Goal: Task Accomplishment & Management: Complete application form

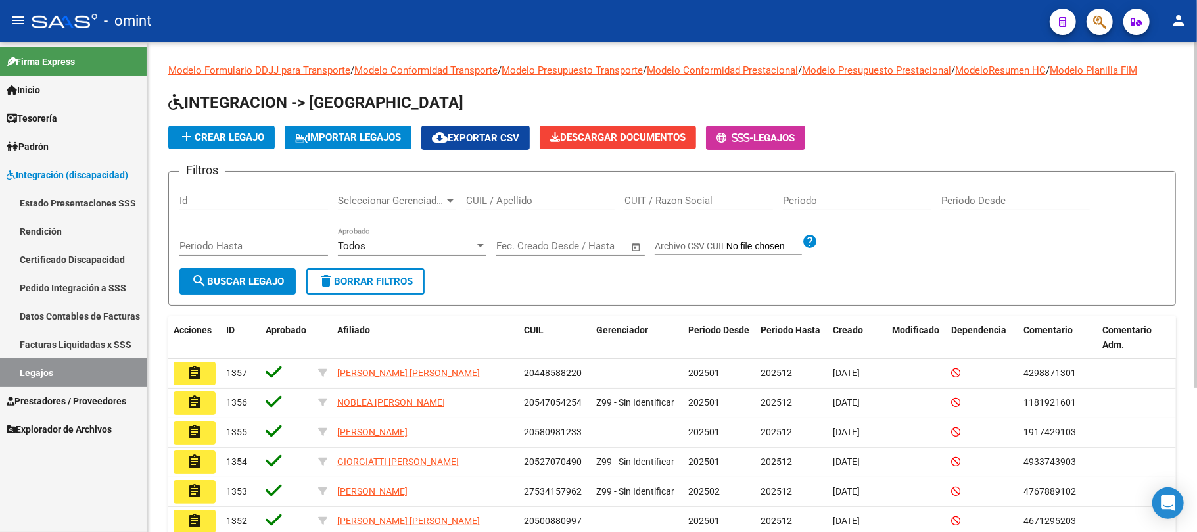
click at [230, 139] on span "add Crear Legajo" at bounding box center [221, 137] width 85 height 12
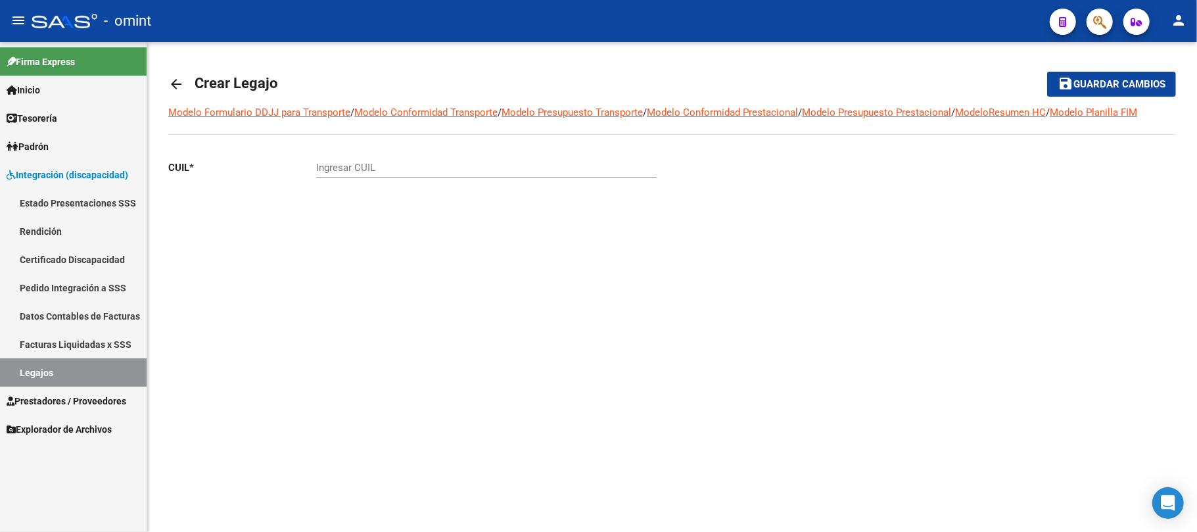
click at [408, 158] on div "Ingresar CUIL" at bounding box center [486, 163] width 341 height 28
paste input "44-77158060"
type input "44-77158060"
drag, startPoint x: 289, startPoint y: 172, endPoint x: 250, endPoint y: 164, distance: 40.2
click at [261, 171] on app-form-text-field "CUIL * 44-77158060 Ingresar CUIL" at bounding box center [412, 168] width 488 height 12
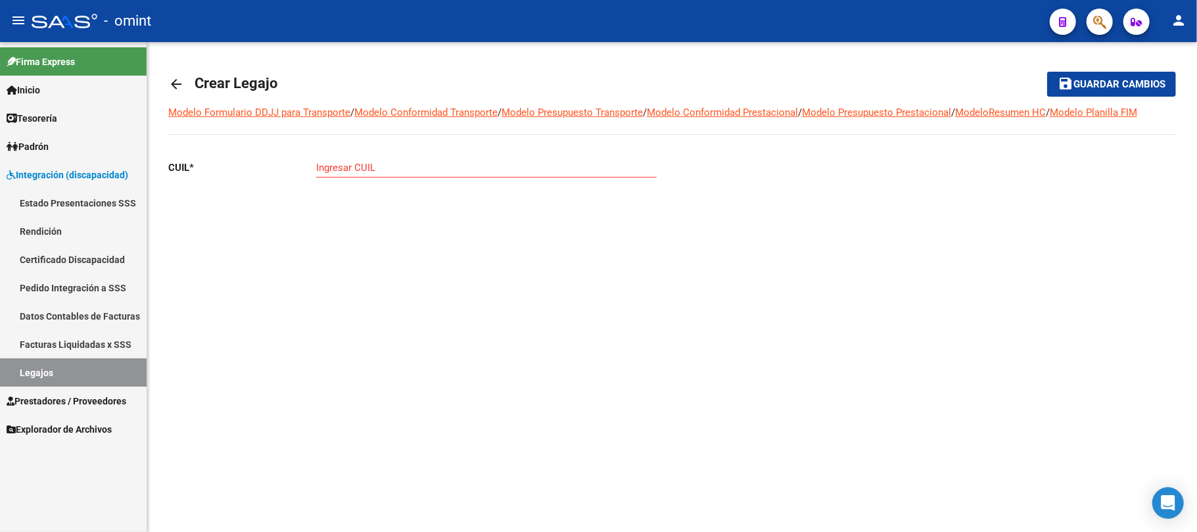
click at [358, 163] on input "Ingresar CUIL" at bounding box center [486, 168] width 341 height 12
paste input "27-59308000-0"
type input "27-59308000-0"
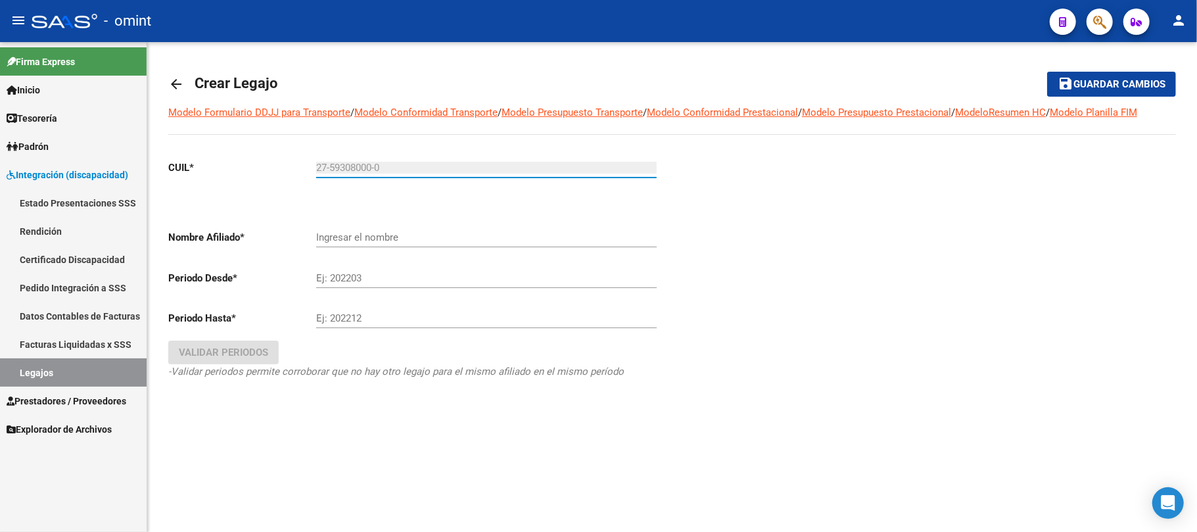
type input "[PERSON_NAME]"
type input "27-59308000-0"
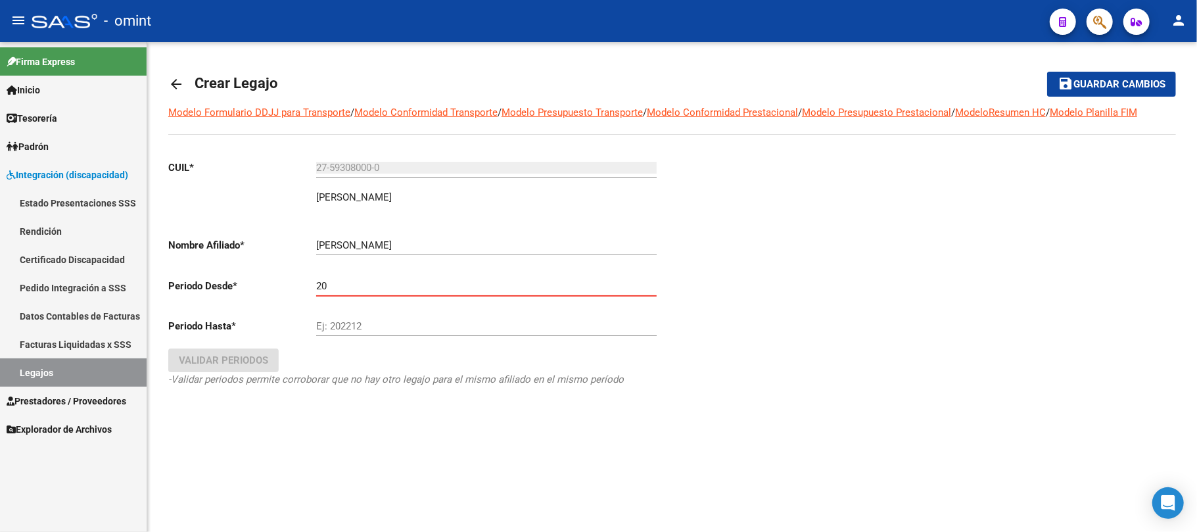
type input "2"
type input "202501"
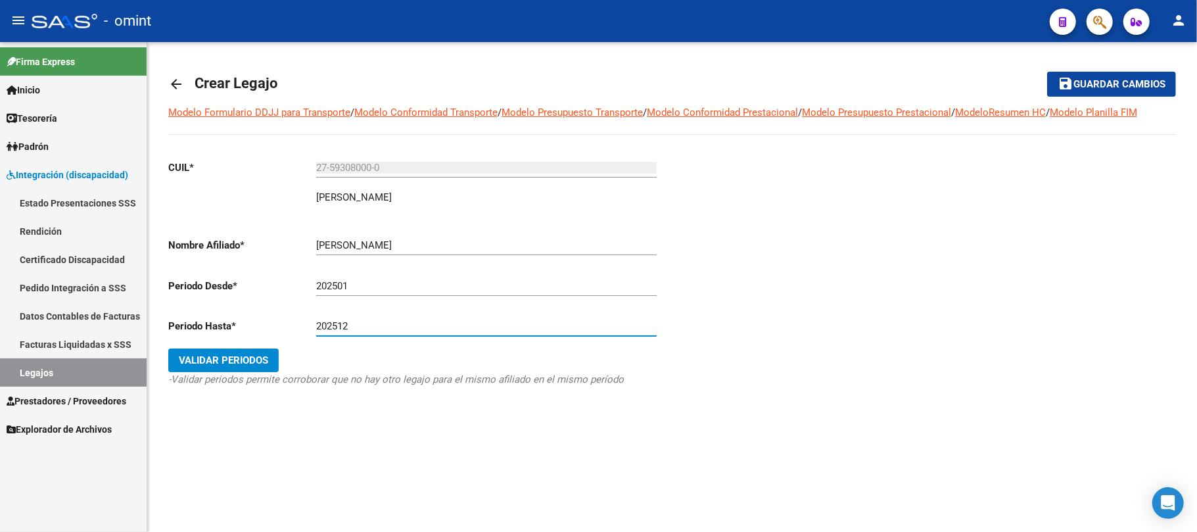
type input "202512"
click at [240, 364] on span "Validar Periodos" at bounding box center [223, 360] width 89 height 12
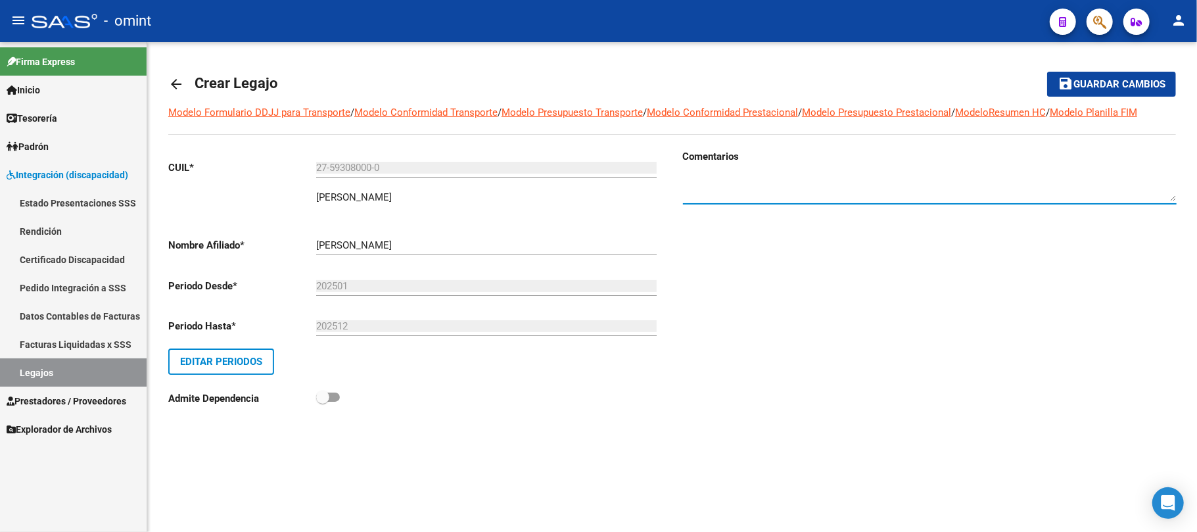
click at [724, 179] on textarea at bounding box center [930, 188] width 494 height 26
paste textarea "4929497804"
type textarea "4929497804"
click at [1085, 71] on mat-toolbar-row "save Guardar cambios" at bounding box center [1071, 84] width 210 height 42
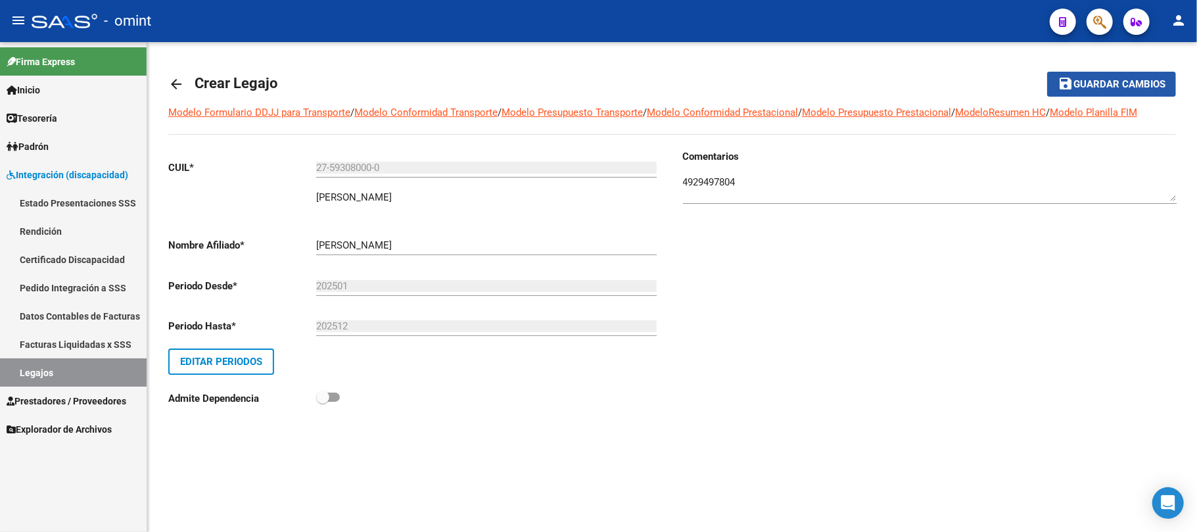
click at [1083, 79] on span "Guardar cambios" at bounding box center [1120, 85] width 92 height 12
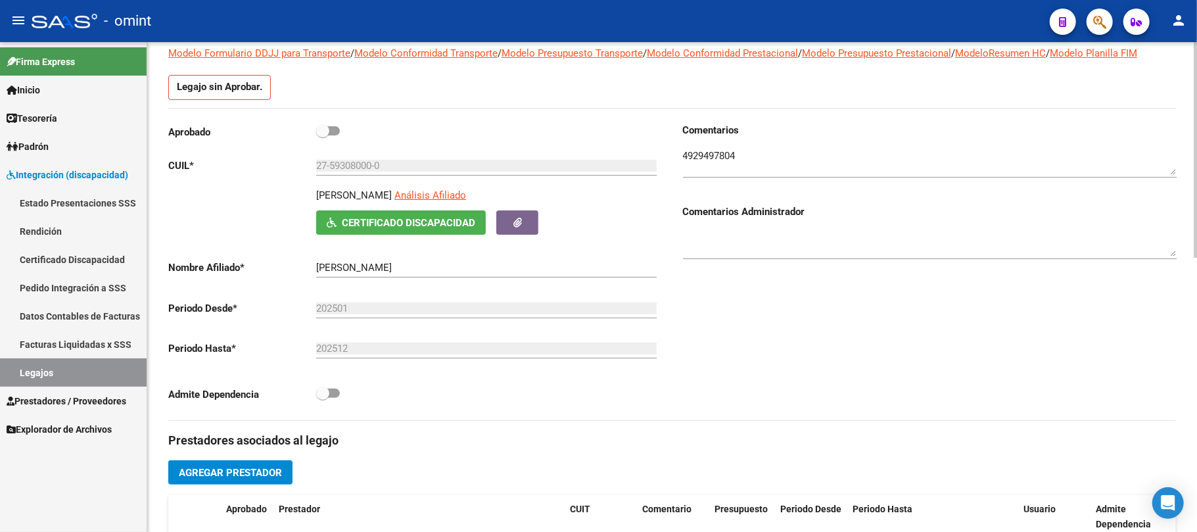
scroll to position [438, 0]
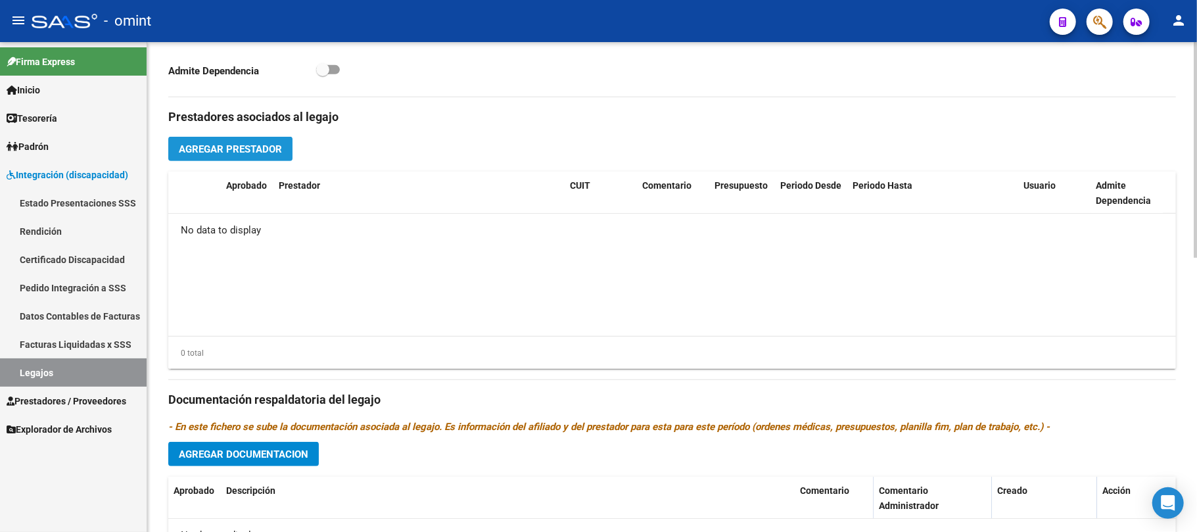
click at [193, 159] on button "Agregar Prestador" at bounding box center [230, 149] width 124 height 24
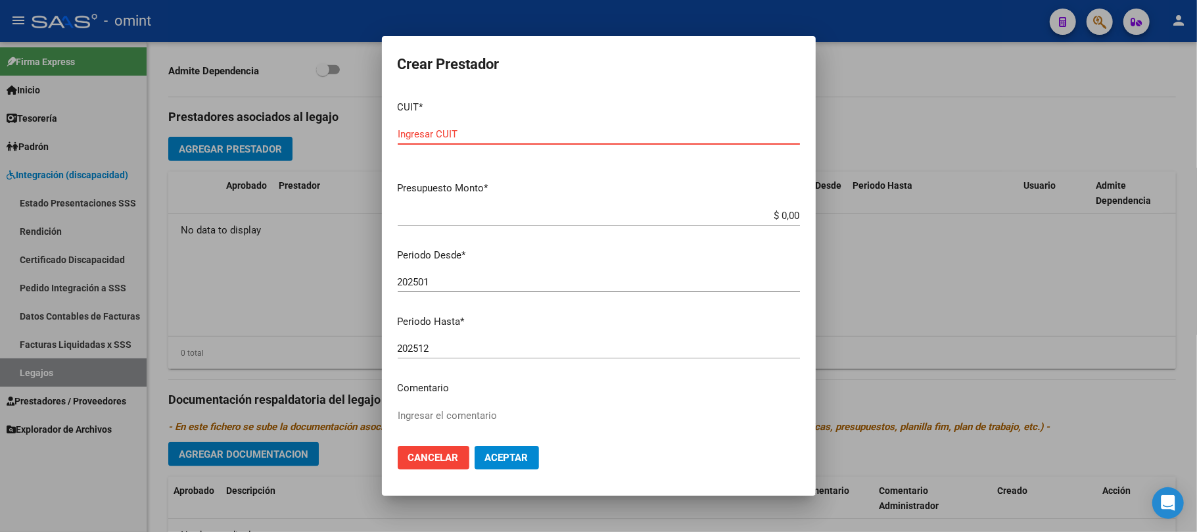
paste input "30-71617077-9"
type input "30-71617077-9"
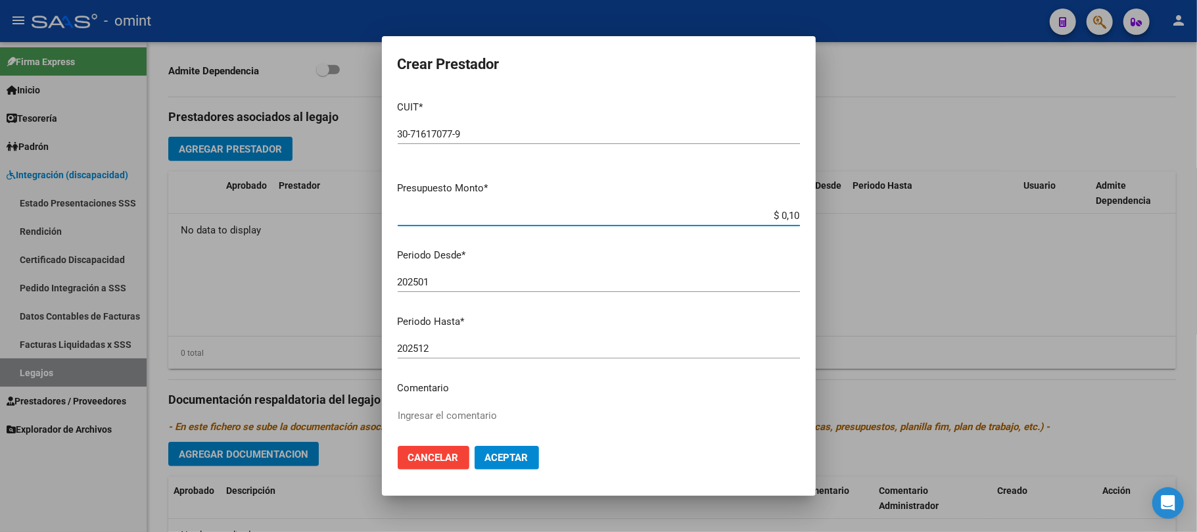
type input "$ 1,00"
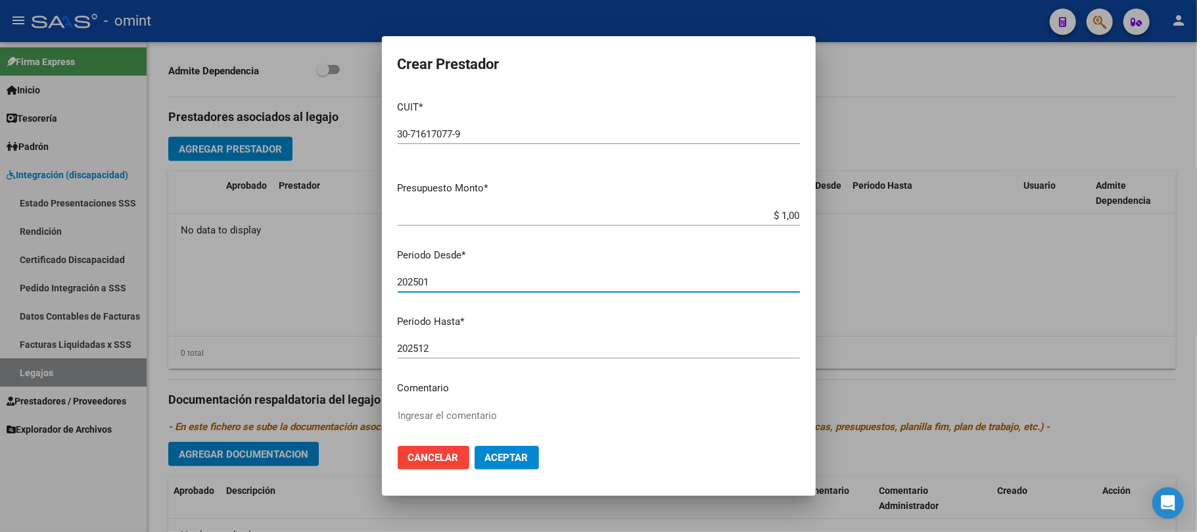
click at [501, 282] on input "202501" at bounding box center [599, 282] width 402 height 12
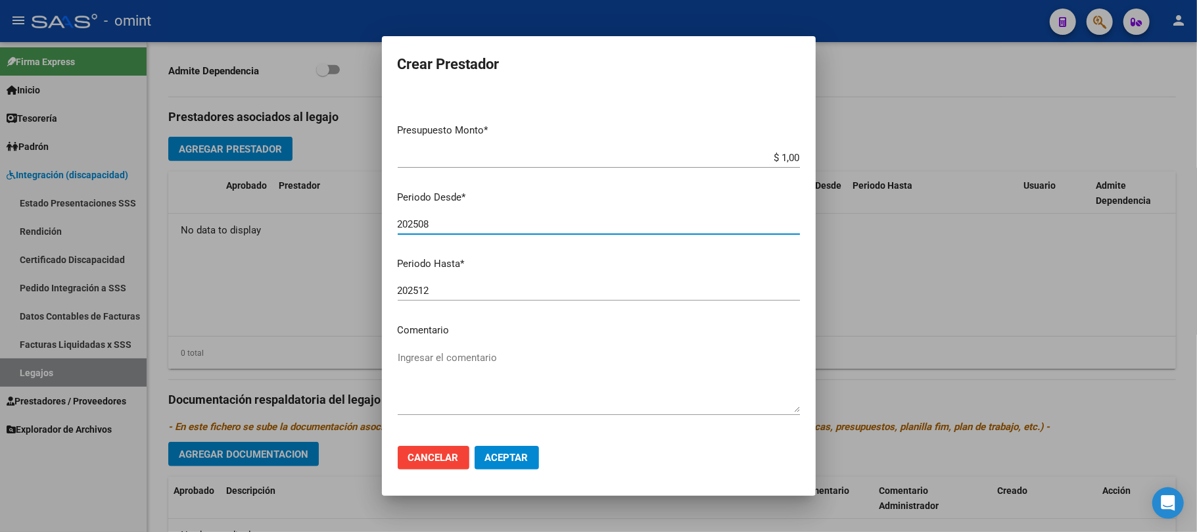
scroll to position [87, 0]
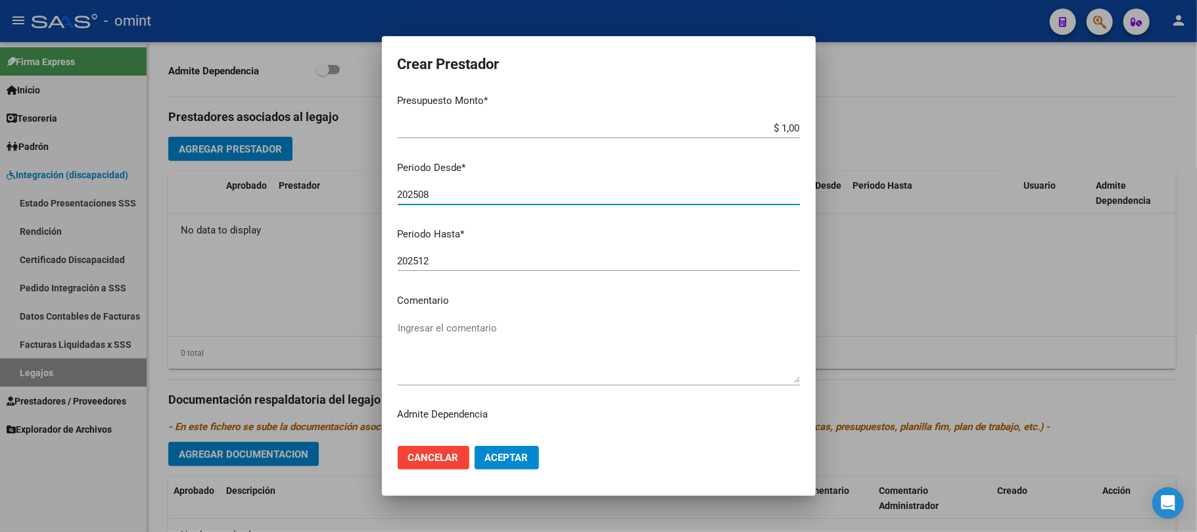
type input "202508"
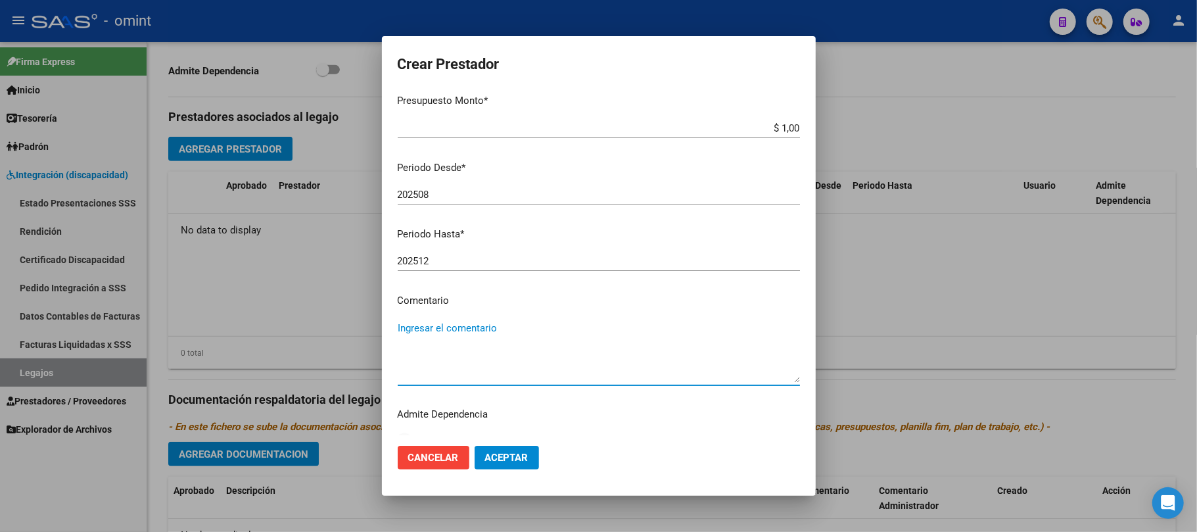
click at [451, 339] on textarea "Ingresar el comentario" at bounding box center [599, 352] width 402 height 62
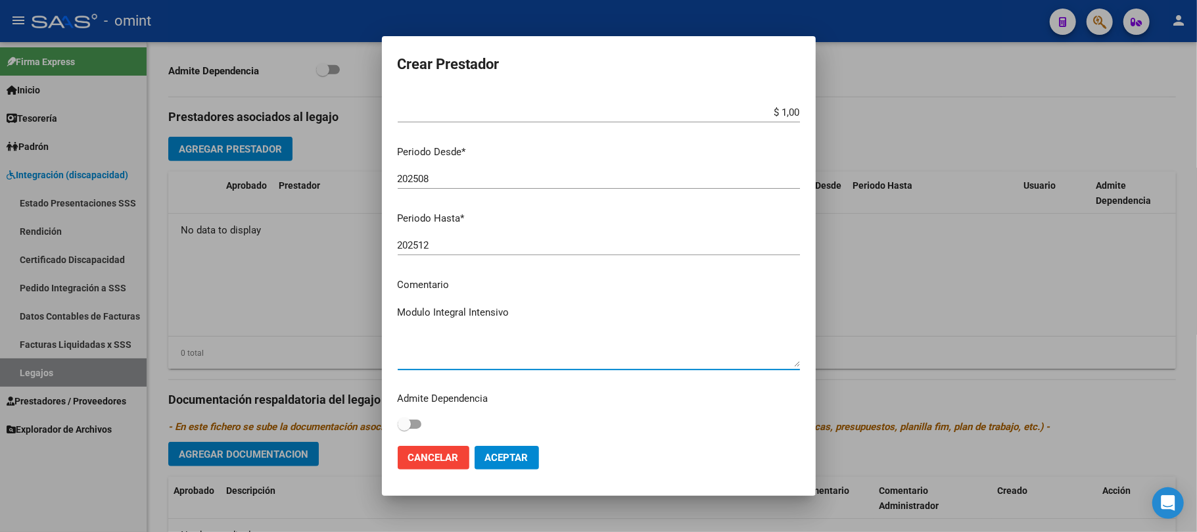
scroll to position [104, 0]
type textarea "Modulo Integral Intensivo"
click at [509, 456] on span "Aceptar" at bounding box center [506, 458] width 43 height 12
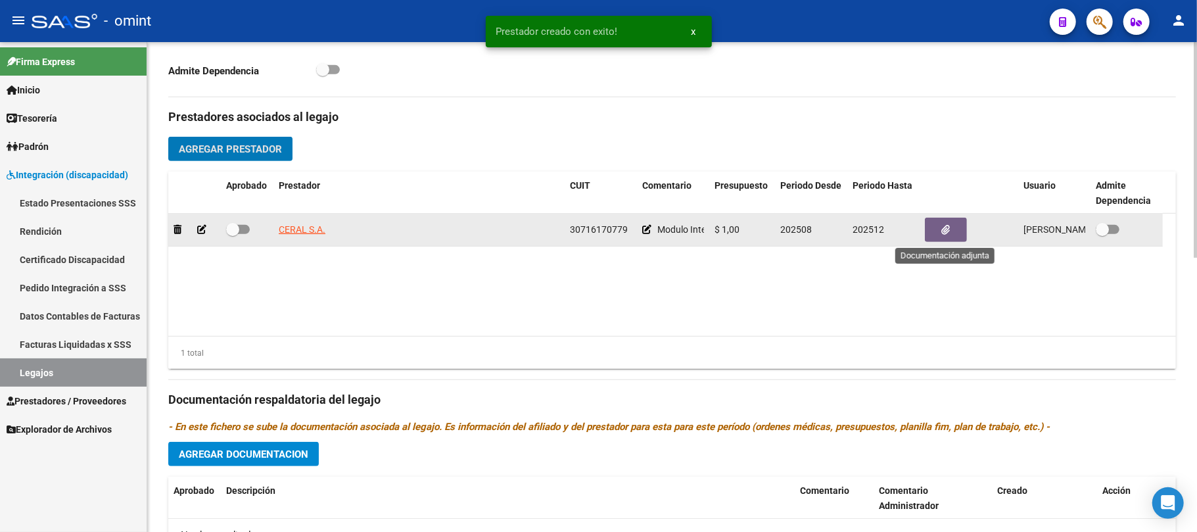
click at [947, 230] on icon "button" at bounding box center [946, 230] width 9 height 10
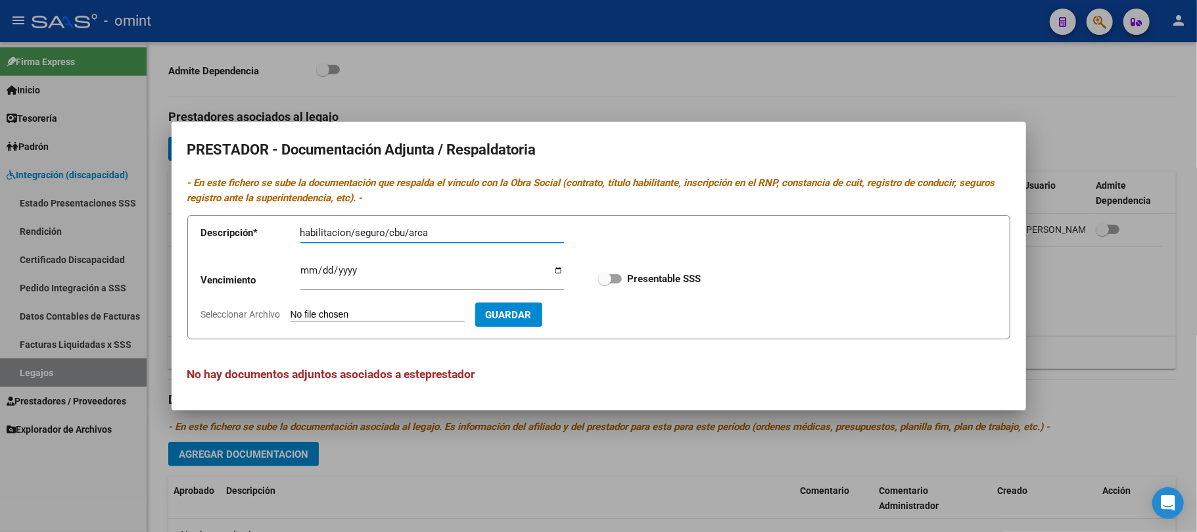
type input "habilitacion/seguro/cbu/arca"
type input "[DATE]"
click at [611, 277] on span at bounding box center [604, 278] width 13 height 13
click at [605, 283] on input "Presentable SSS" at bounding box center [604, 283] width 1 height 1
checkbox input "true"
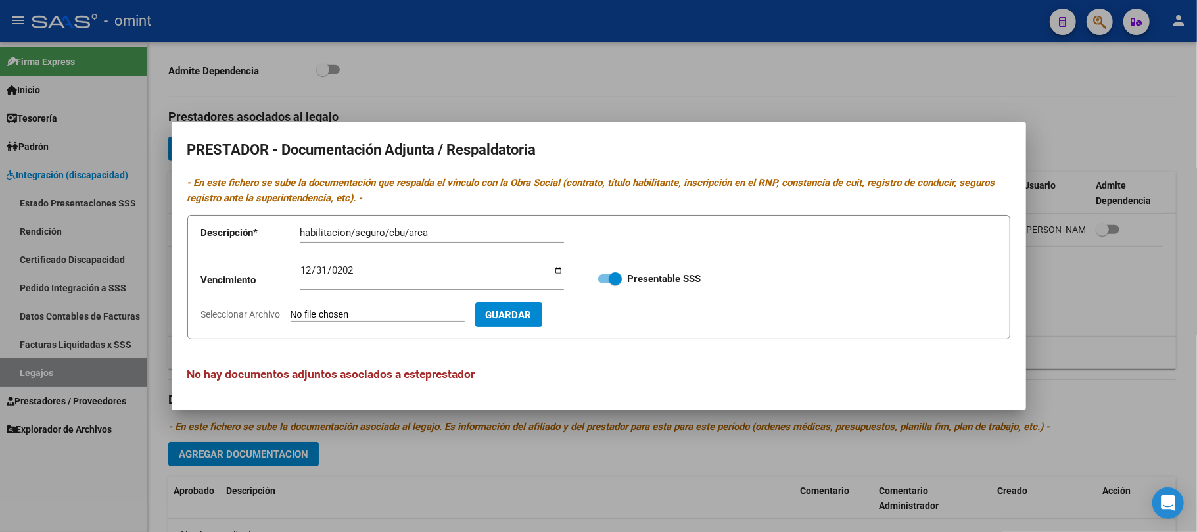
click at [418, 314] on input "Seleccionar Archivo" at bounding box center [378, 315] width 174 height 12
type input "C:\fakepath\doc prestador.pdf"
click at [608, 321] on button "Guardar" at bounding box center [585, 314] width 67 height 24
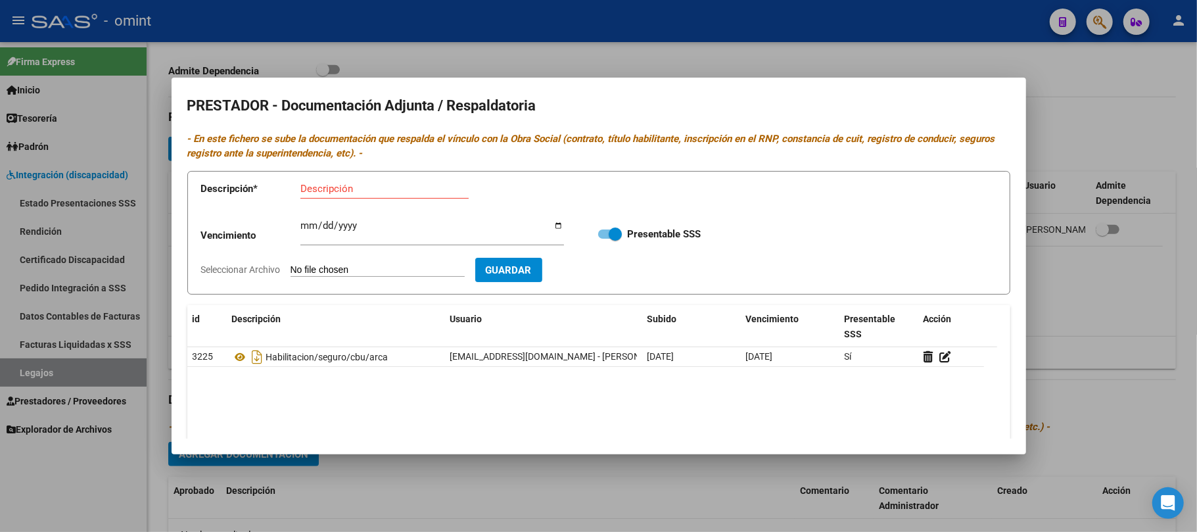
click at [463, 48] on div at bounding box center [598, 266] width 1197 height 532
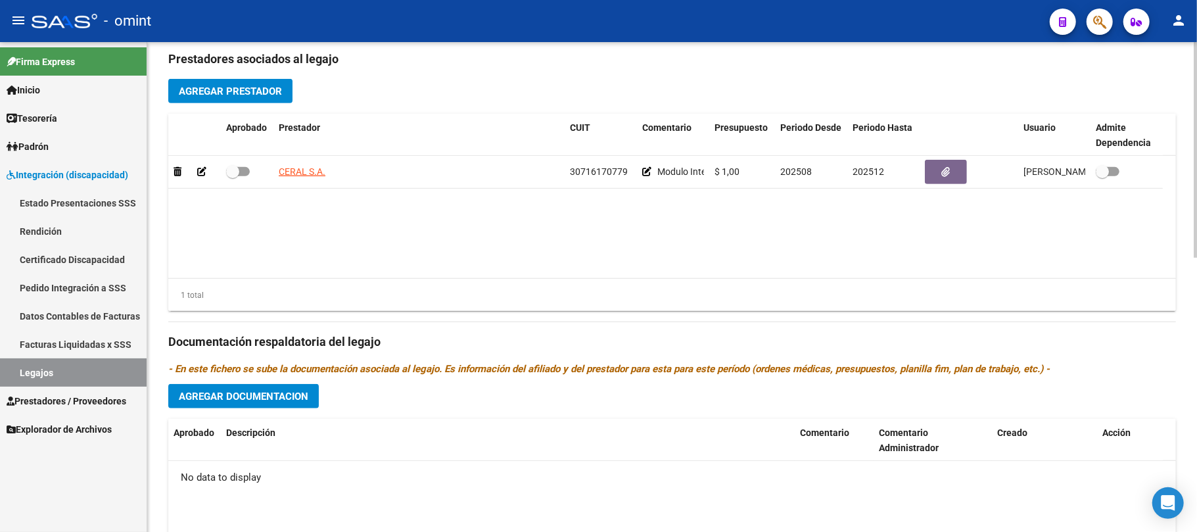
scroll to position [526, 0]
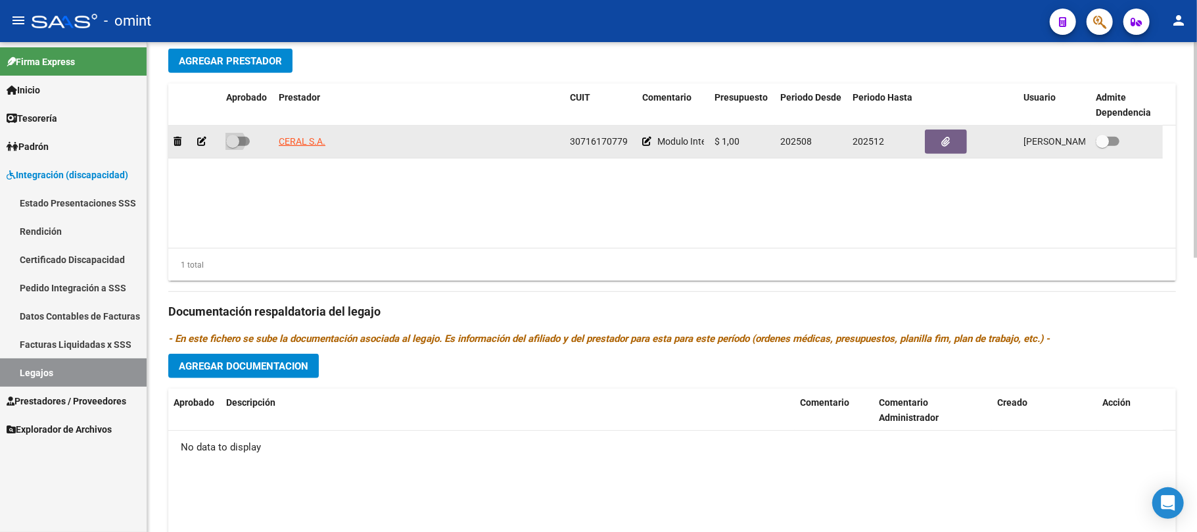
click at [239, 143] on span at bounding box center [238, 141] width 24 height 9
click at [233, 146] on input "checkbox" at bounding box center [232, 146] width 1 height 1
checkbox input "true"
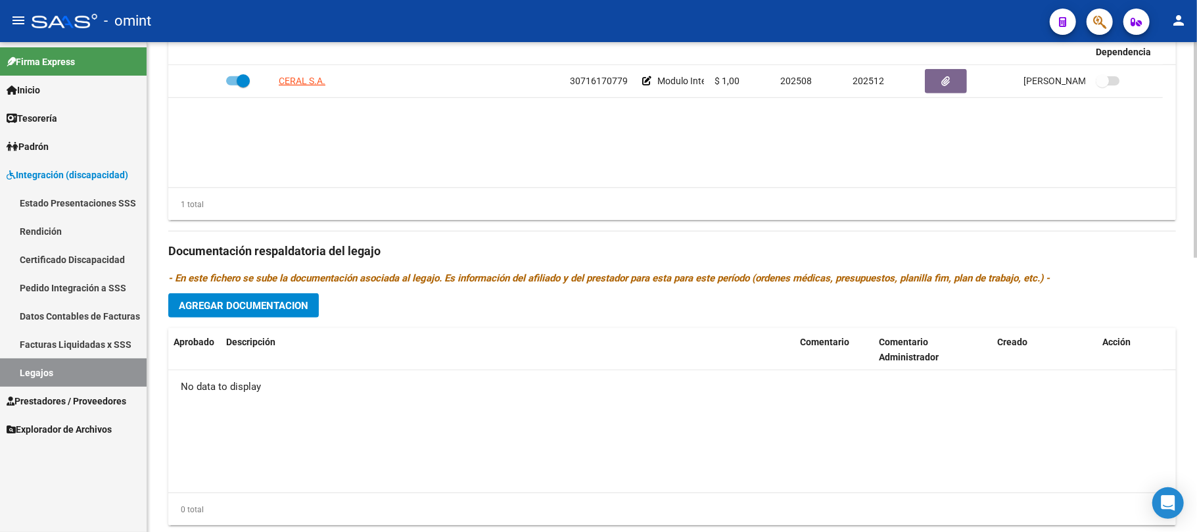
scroll to position [613, 0]
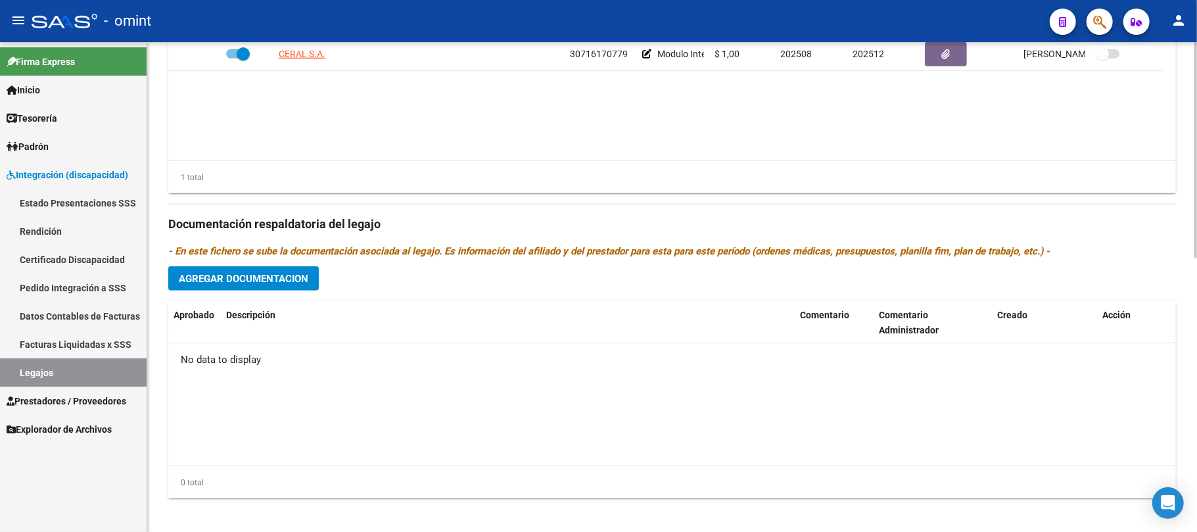
click at [235, 274] on span "Agregar Documentacion" at bounding box center [244, 279] width 130 height 12
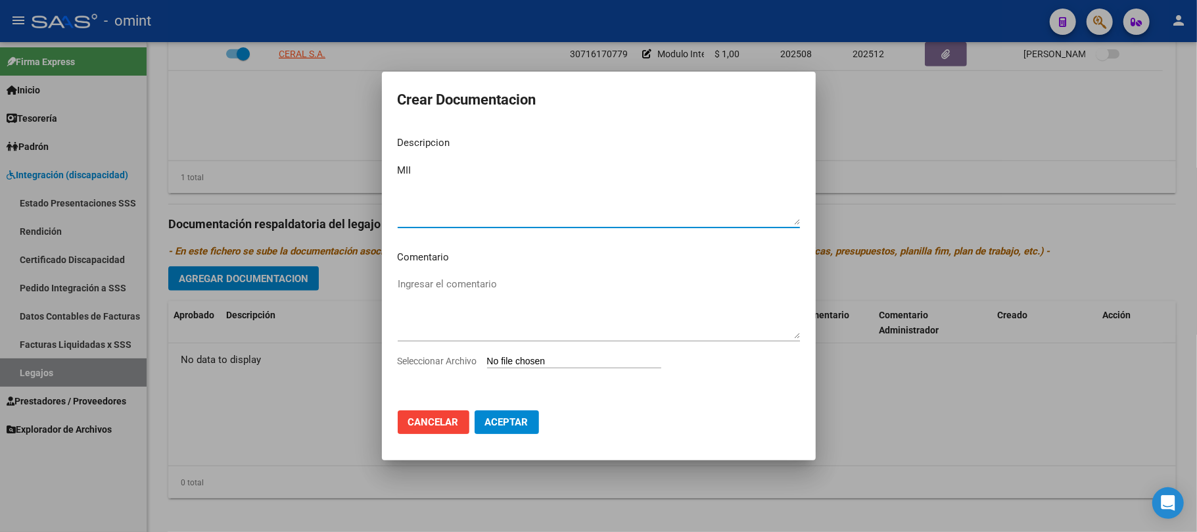
type textarea "MII"
click at [561, 364] on input "Seleccionar Archivo" at bounding box center [574, 362] width 174 height 12
type input "C:\fakepath\doc prestacion.pdf"
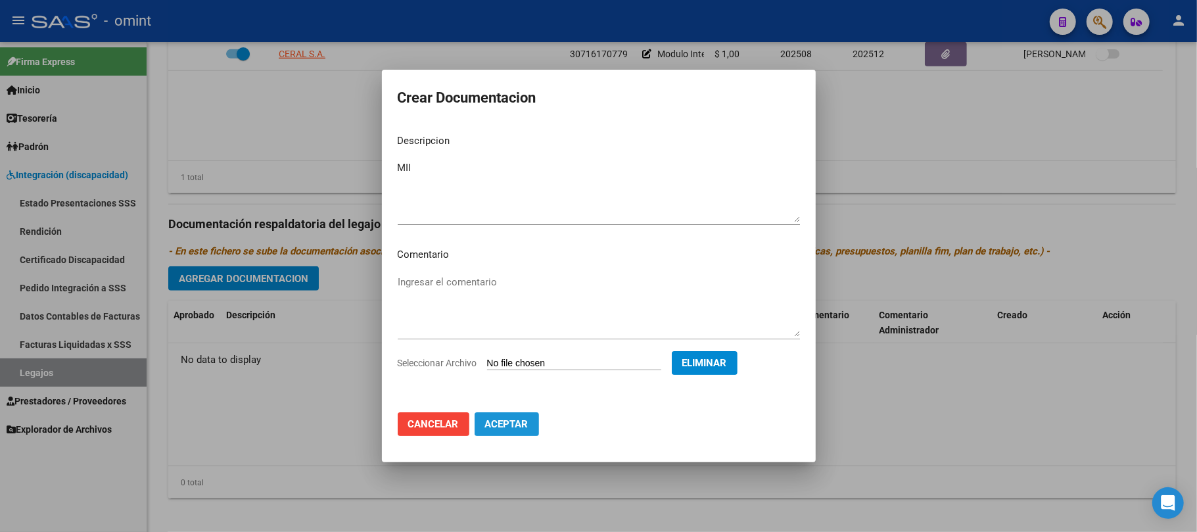
click at [511, 425] on span "Aceptar" at bounding box center [506, 424] width 43 height 12
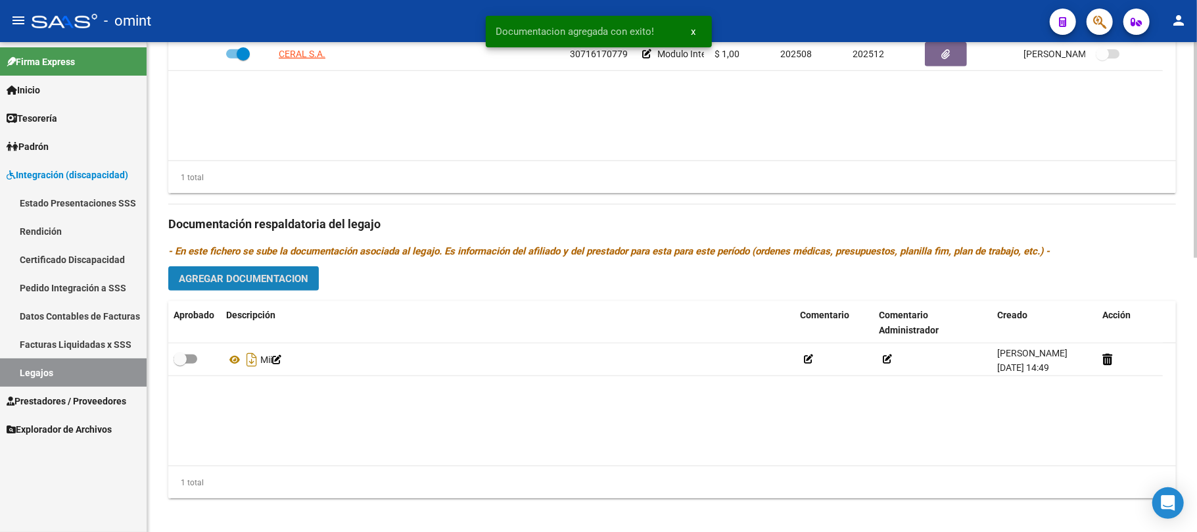
click at [235, 280] on span "Agregar Documentacion" at bounding box center [244, 279] width 130 height 12
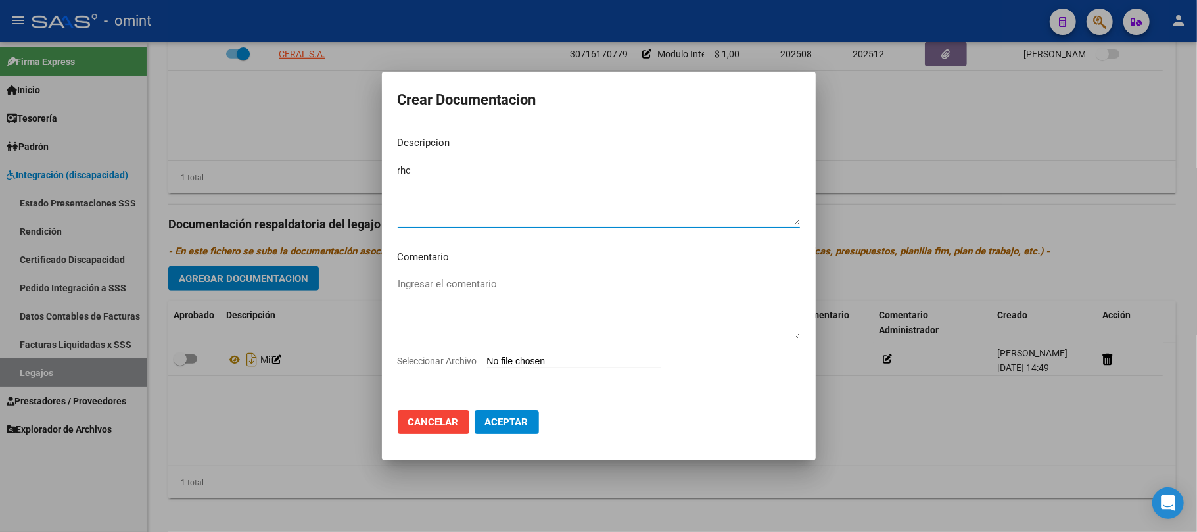
type textarea "rhc"
click at [540, 356] on input "Seleccionar Archivo" at bounding box center [574, 362] width 174 height 12
type input "C:\fakepath\rhc.pdf"
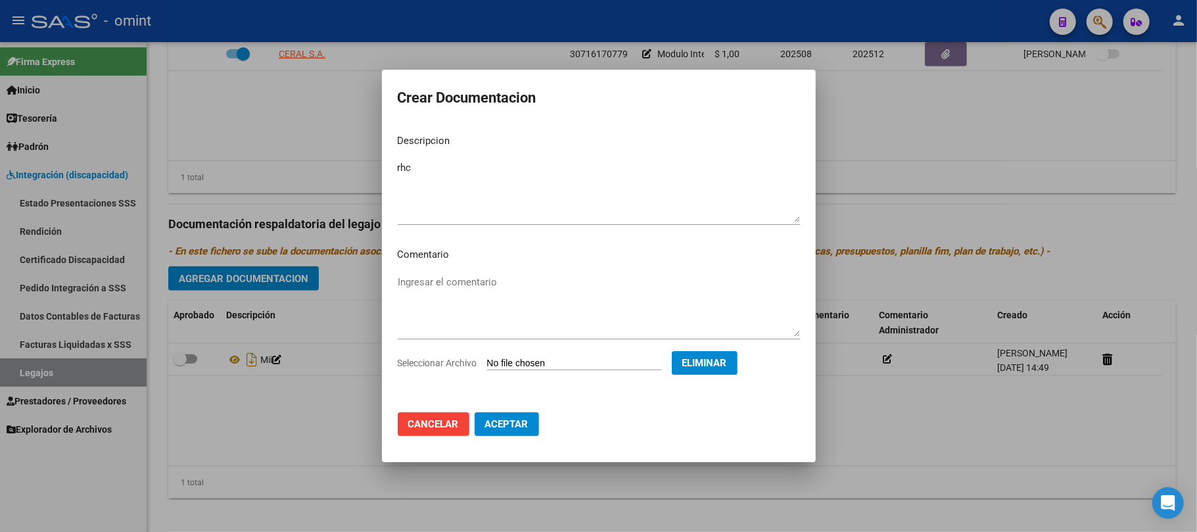
click at [498, 421] on span "Aceptar" at bounding box center [506, 424] width 43 height 12
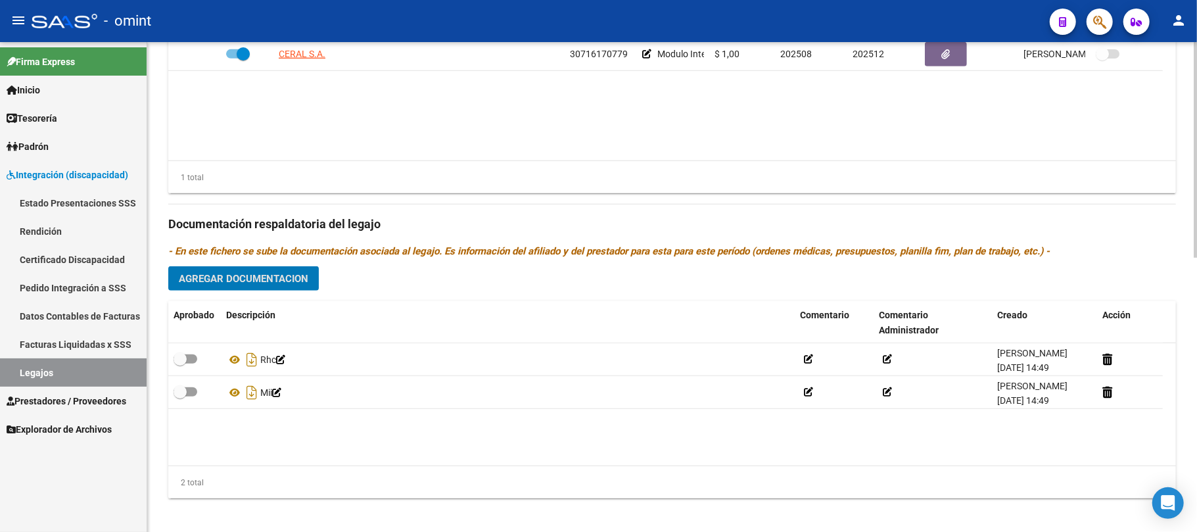
click at [251, 283] on span "Agregar Documentacion" at bounding box center [244, 279] width 130 height 12
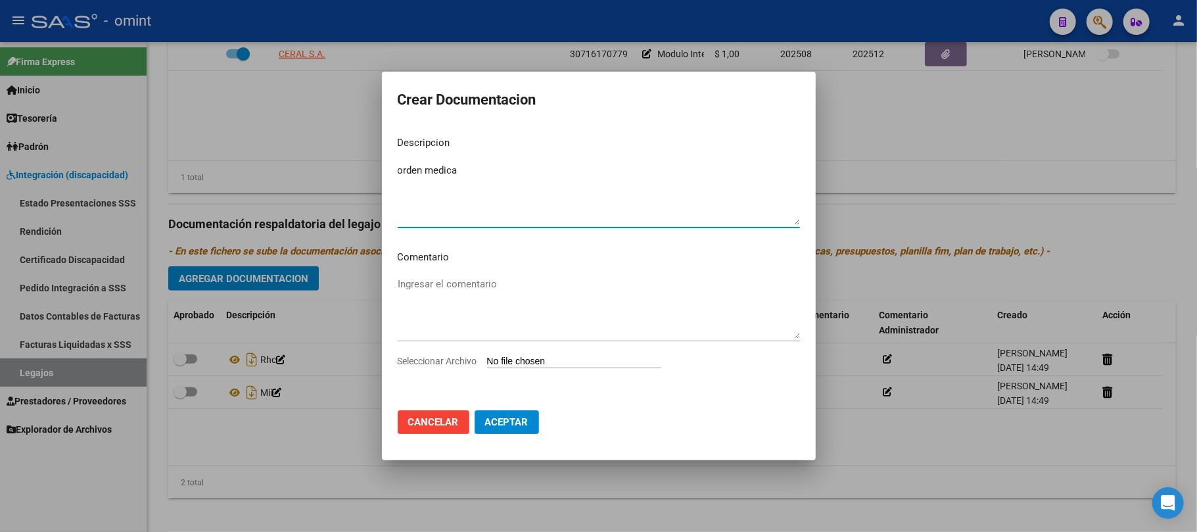
type textarea "orden medica"
click at [558, 358] on input "Seleccionar Archivo" at bounding box center [574, 362] width 174 height 12
type input "C:\fakepath\om.pdf"
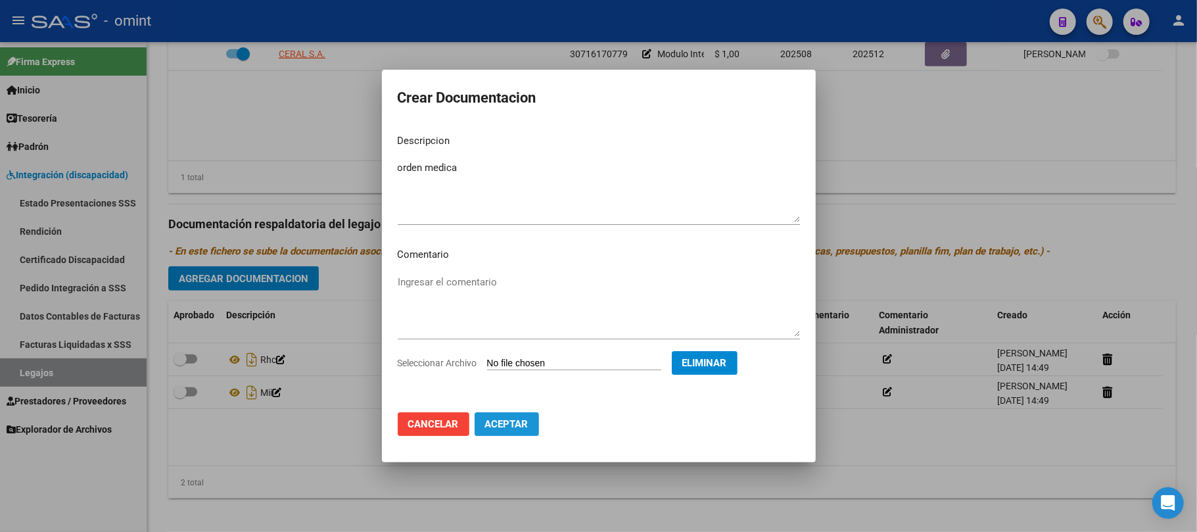
click at [514, 427] on span "Aceptar" at bounding box center [506, 424] width 43 height 12
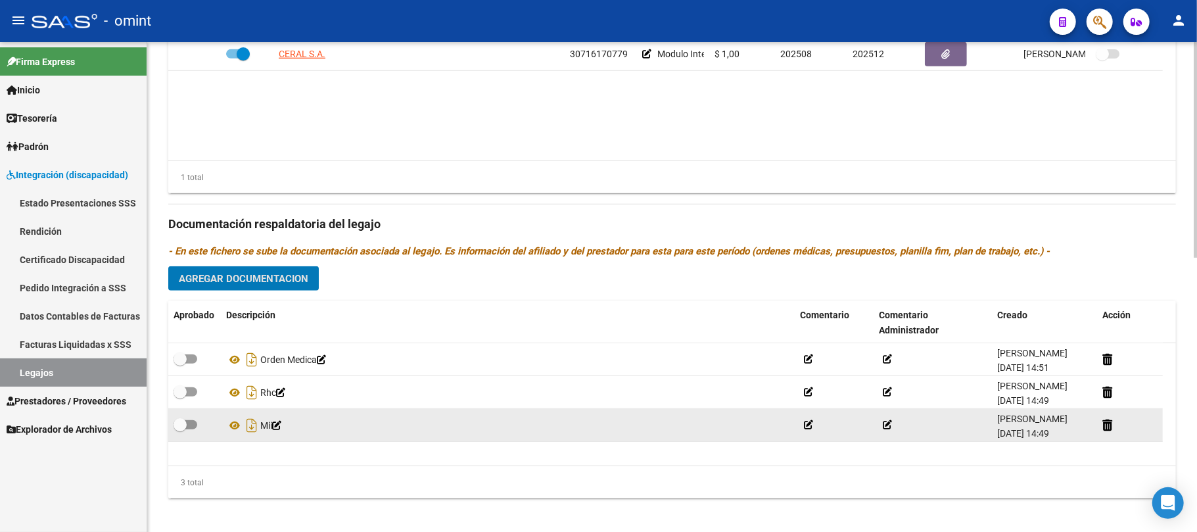
click at [185, 426] on span at bounding box center [180, 424] width 13 height 13
click at [180, 429] on input "checkbox" at bounding box center [179, 429] width 1 height 1
checkbox input "true"
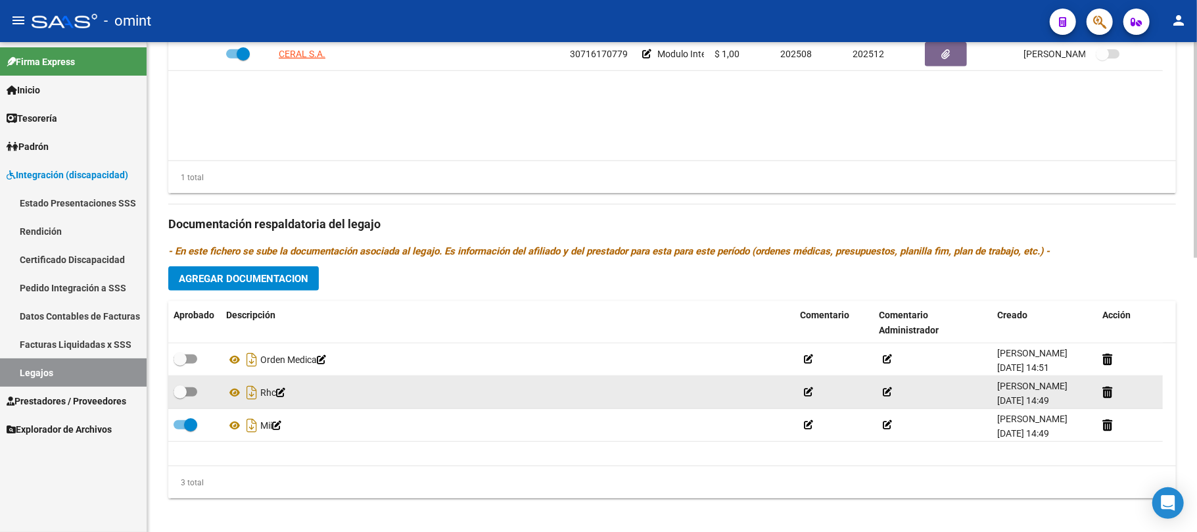
drag, startPoint x: 185, startPoint y: 398, endPoint x: 185, endPoint y: 377, distance: 21.0
click at [185, 398] on span at bounding box center [180, 391] width 13 height 13
click at [180, 397] on input "checkbox" at bounding box center [179, 396] width 1 height 1
checkbox input "true"
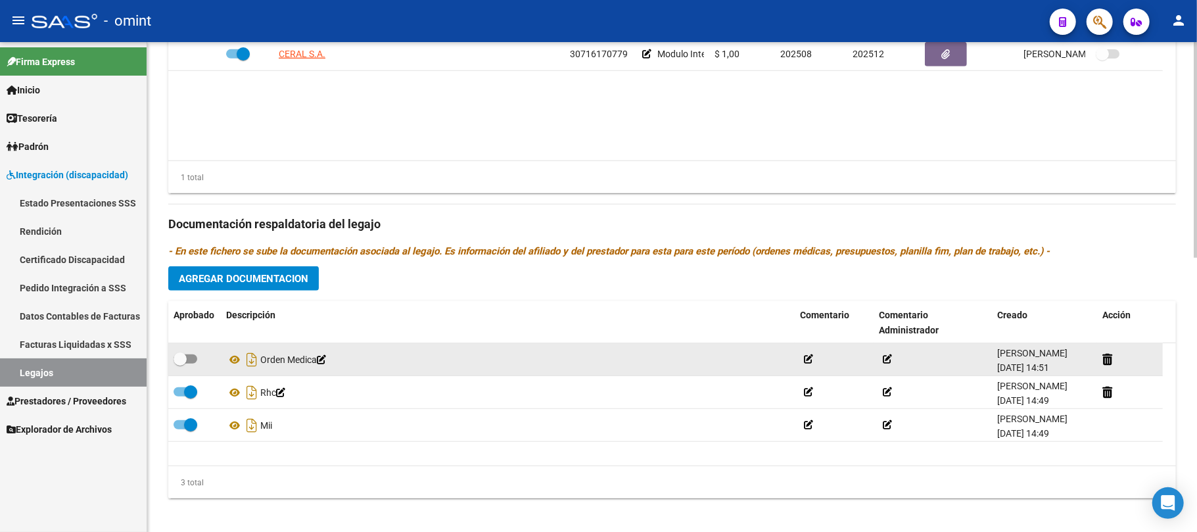
click at [188, 360] on span at bounding box center [186, 358] width 24 height 9
click at [180, 364] on input "checkbox" at bounding box center [179, 364] width 1 height 1
checkbox input "true"
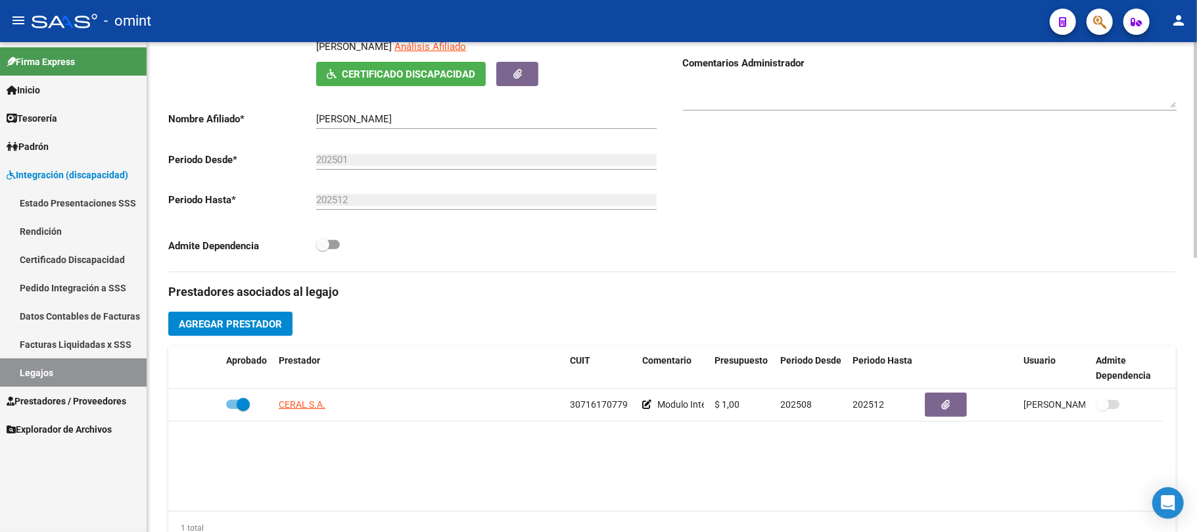
scroll to position [0, 0]
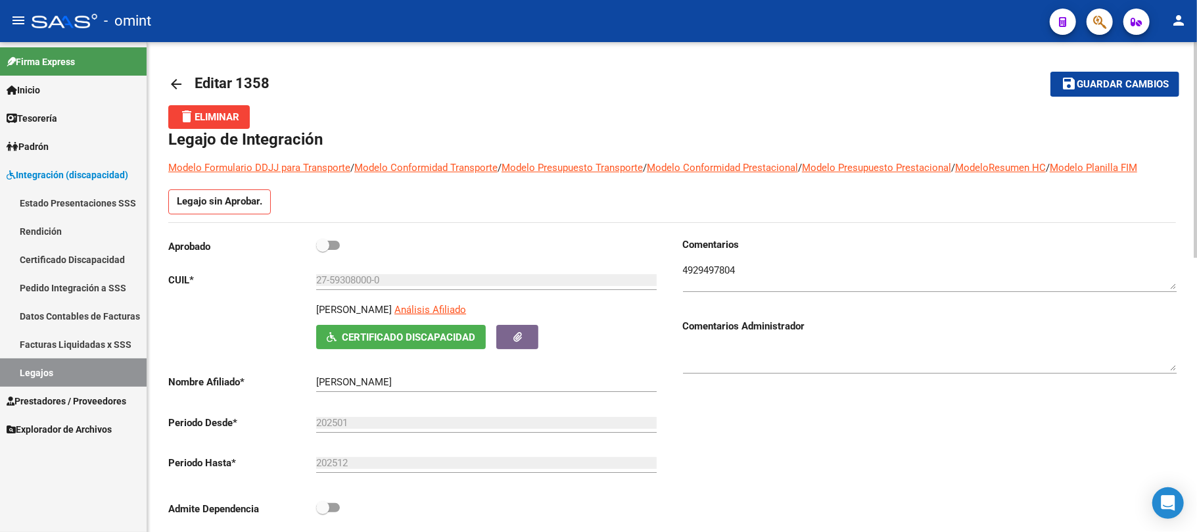
click at [308, 245] on p "Aprobado" at bounding box center [242, 246] width 148 height 14
drag, startPoint x: 321, startPoint y: 247, endPoint x: 363, endPoint y: 247, distance: 41.4
click at [323, 247] on span at bounding box center [322, 245] width 13 height 13
click at [323, 250] on input "checkbox" at bounding box center [322, 250] width 1 height 1
checkbox input "true"
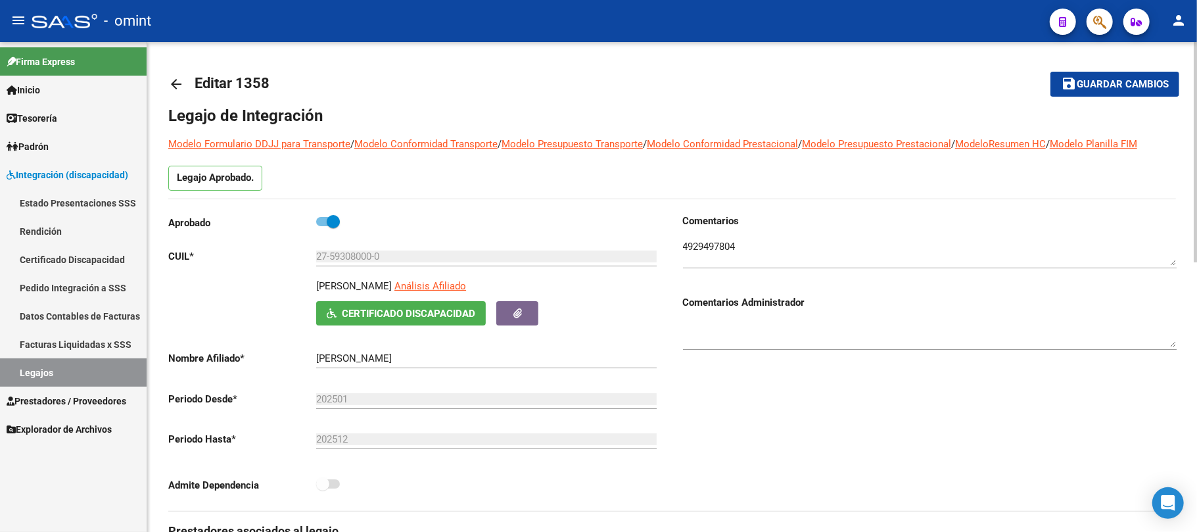
click at [1091, 87] on span "Guardar cambios" at bounding box center [1123, 85] width 92 height 12
click at [38, 371] on link "Legajos" at bounding box center [73, 372] width 147 height 28
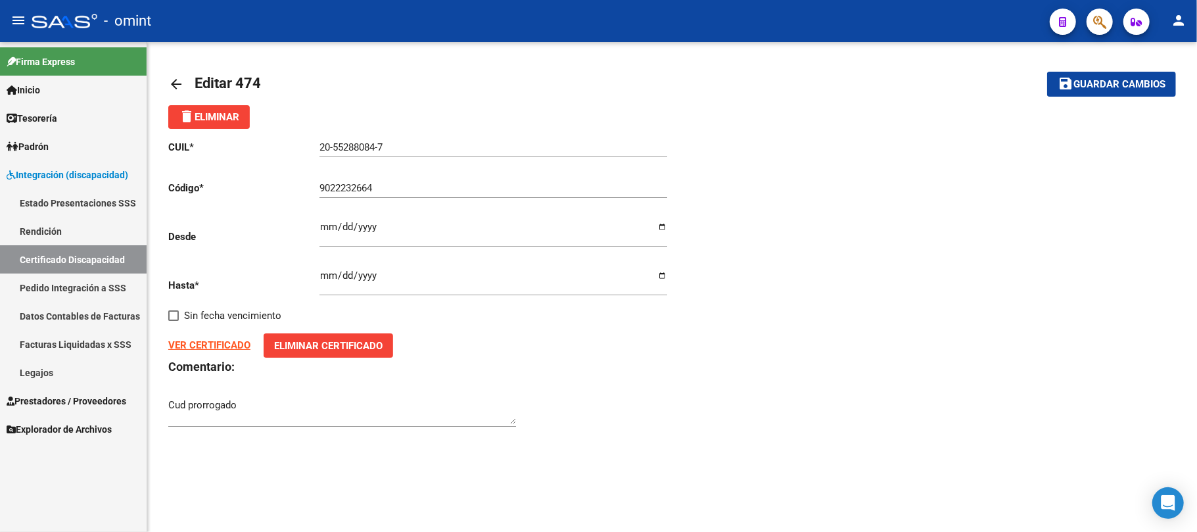
click at [32, 258] on link "Certificado Discapacidad" at bounding box center [73, 259] width 147 height 28
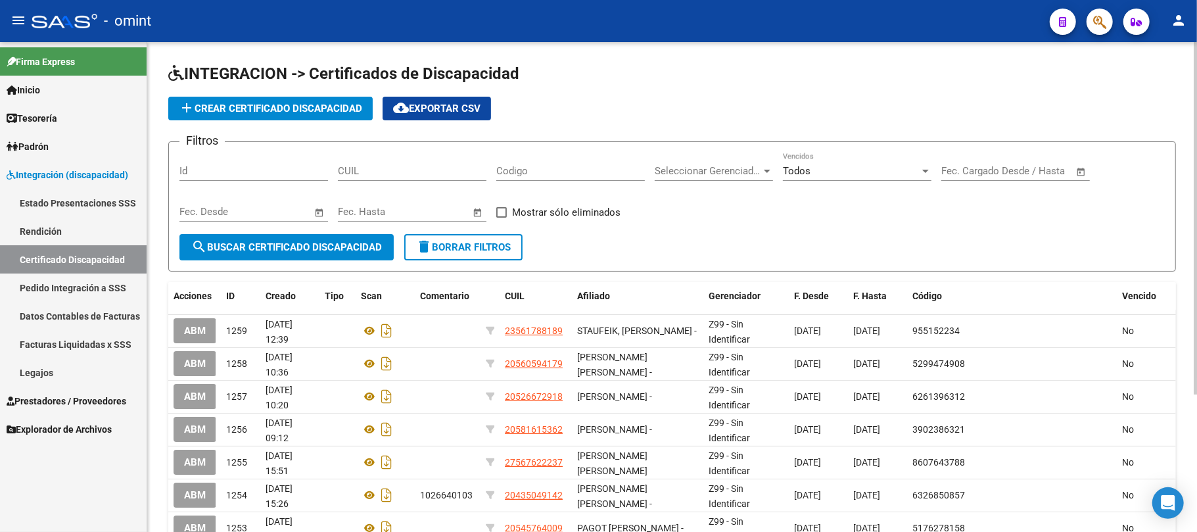
click at [398, 181] on div "CUIL" at bounding box center [412, 173] width 149 height 41
click at [400, 172] on input "CUIL" at bounding box center [412, 171] width 149 height 12
paste input "27-59308000-0"
type input "27-59308000-0"
click at [272, 247] on span "search Buscar Certificado Discapacidad" at bounding box center [286, 247] width 191 height 12
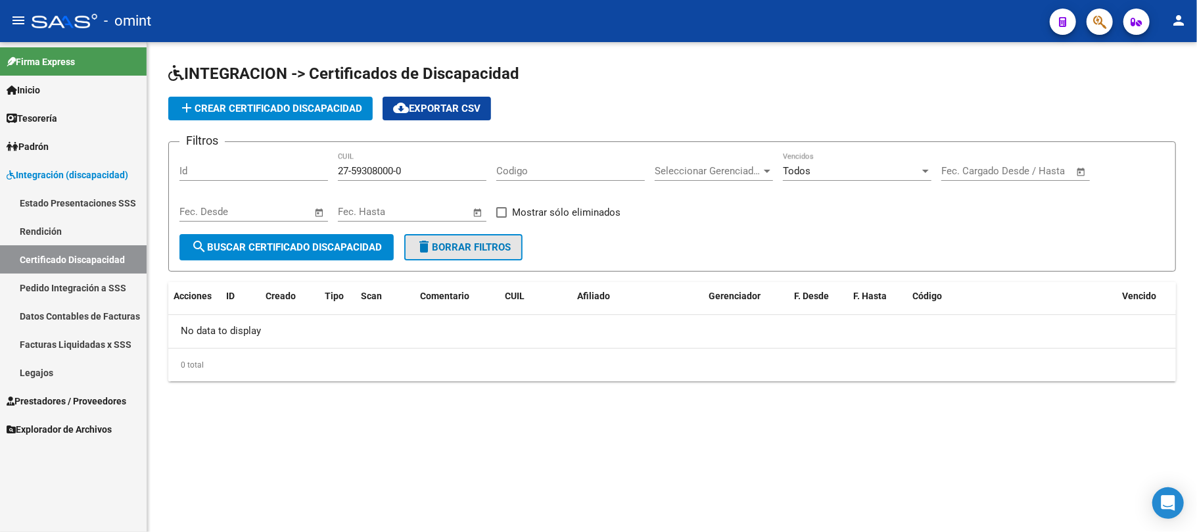
click at [471, 248] on span "delete Borrar Filtros" at bounding box center [463, 247] width 95 height 12
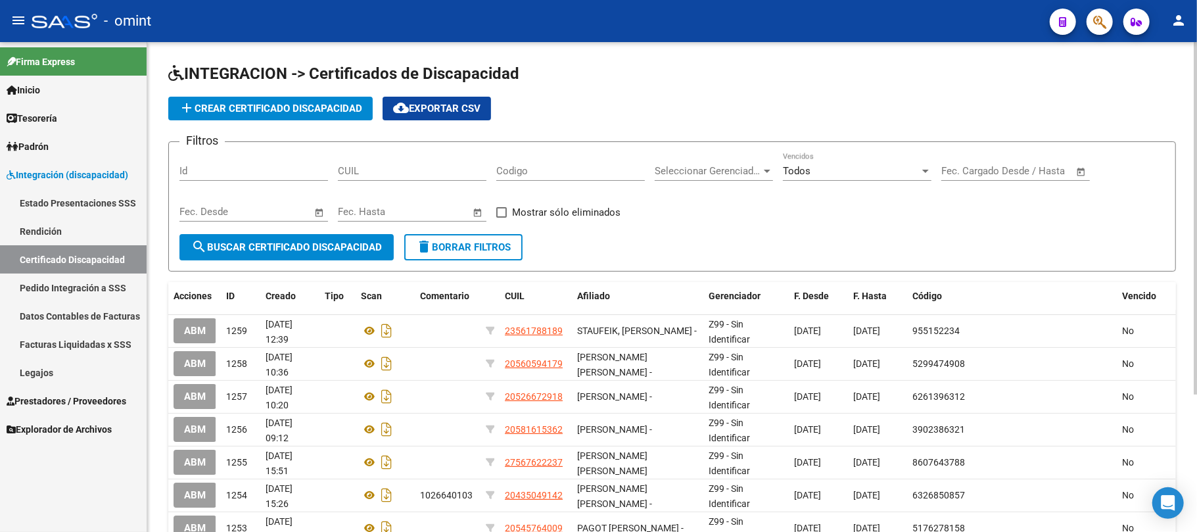
click at [259, 109] on span "add Crear Certificado Discapacidad" at bounding box center [270, 109] width 183 height 12
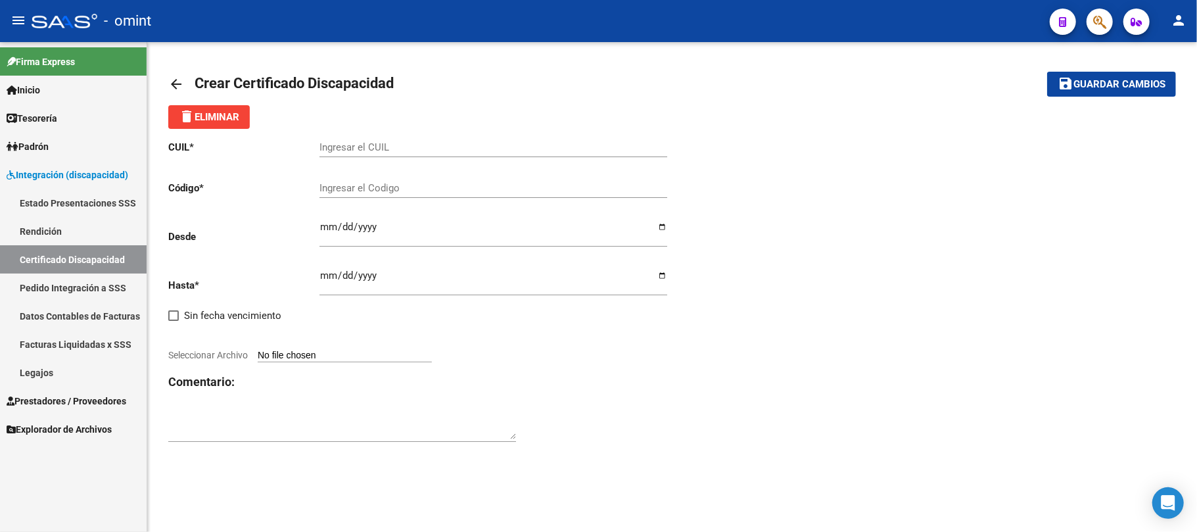
click at [371, 143] on input "Ingresar el CUIL" at bounding box center [493, 147] width 348 height 12
paste input "27-59308000-0"
type input "27-59308000-0"
type input "4"
click at [397, 181] on div "Ingresar el Codigo" at bounding box center [493, 184] width 348 height 28
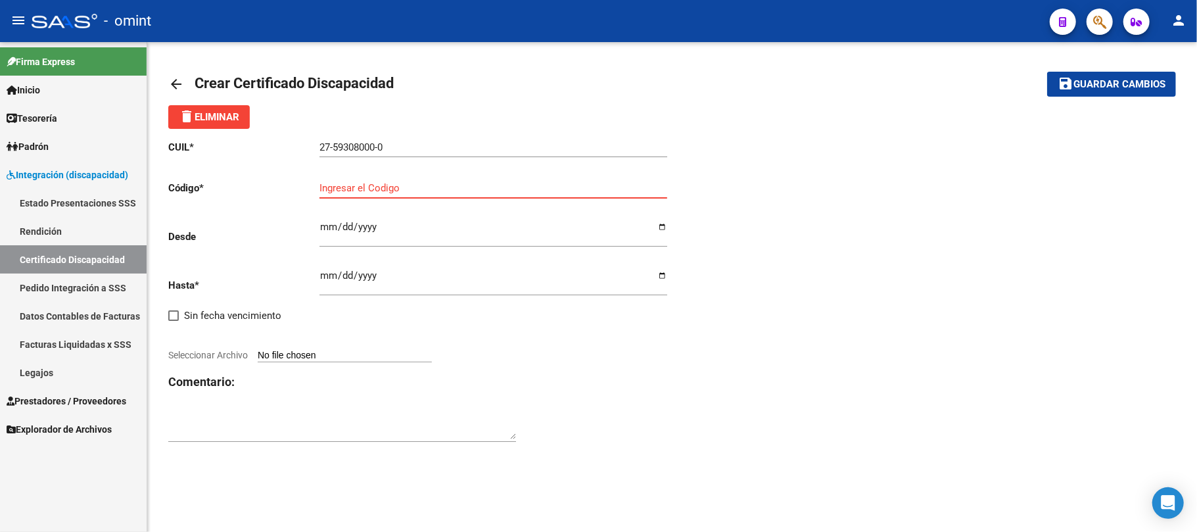
paste input "4477158060"
type input "4477158060"
type input "2023-06-28"
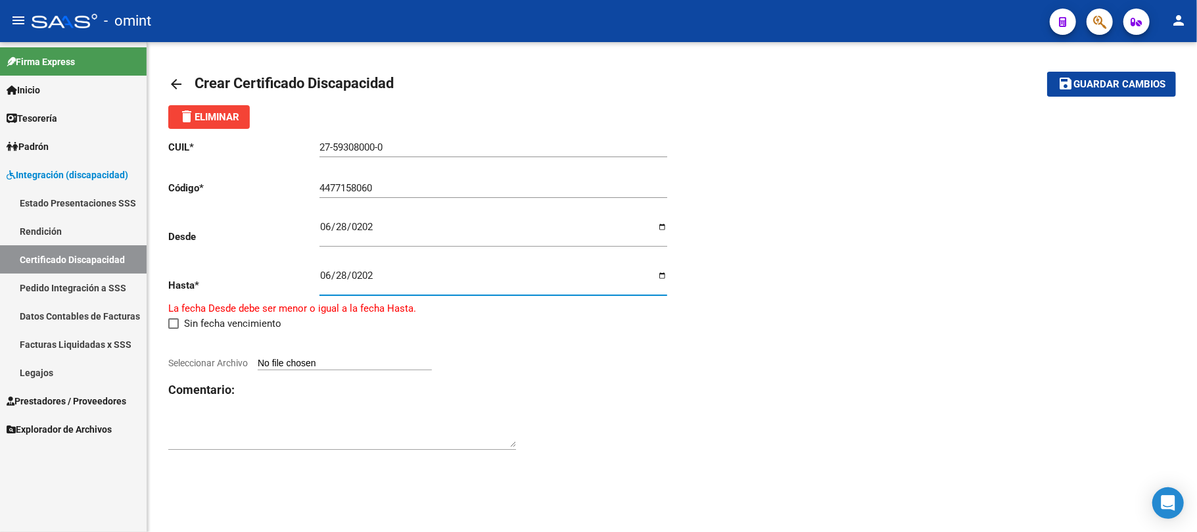
type input "2028-06-28"
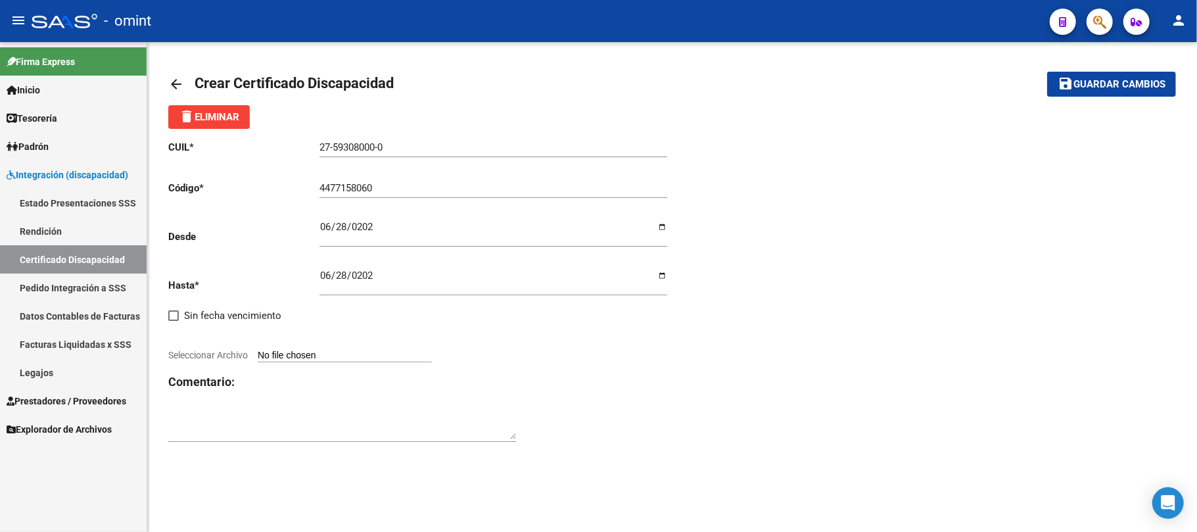
click at [313, 342] on div at bounding box center [420, 340] width 504 height 14
click at [306, 356] on input "Seleccionar Archivo" at bounding box center [345, 356] width 174 height 12
type input "C:\fakepath\cud_de_quieroga_catalina133414308443387558-3.pdf"
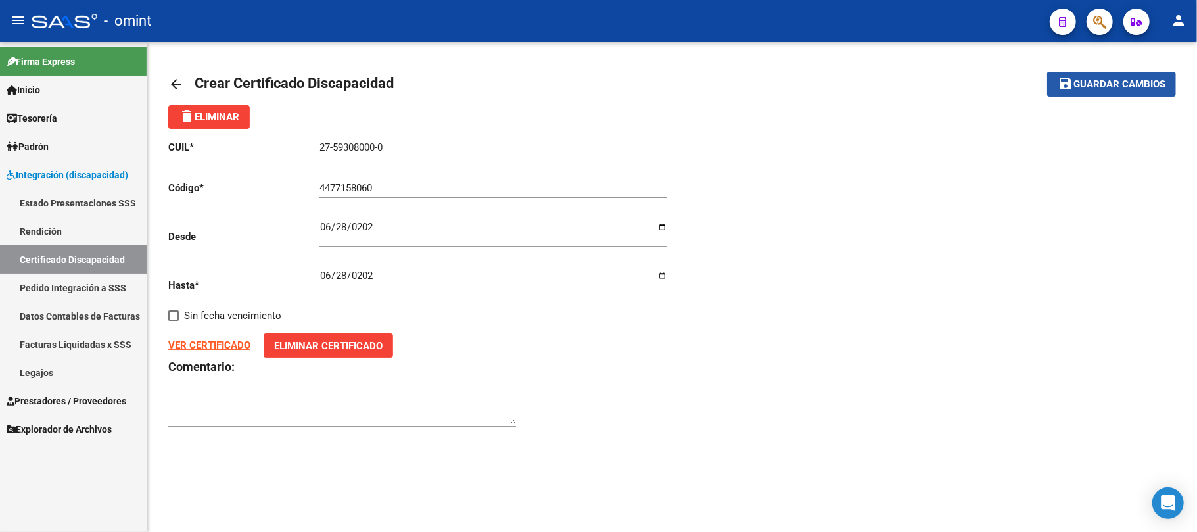
click at [1091, 85] on span "Guardar cambios" at bounding box center [1120, 85] width 92 height 12
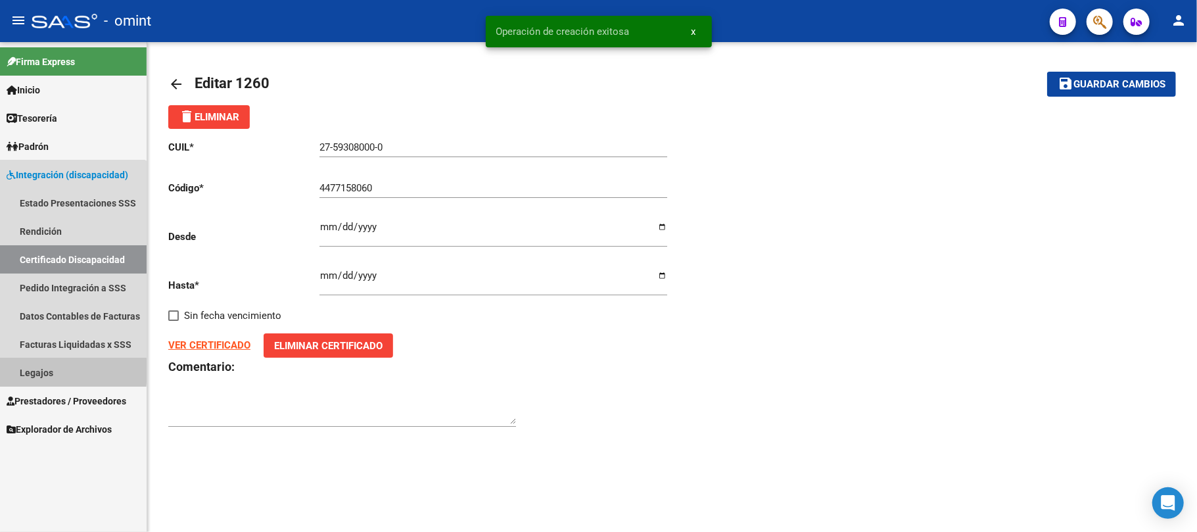
click at [29, 371] on link "Legajos" at bounding box center [73, 372] width 147 height 28
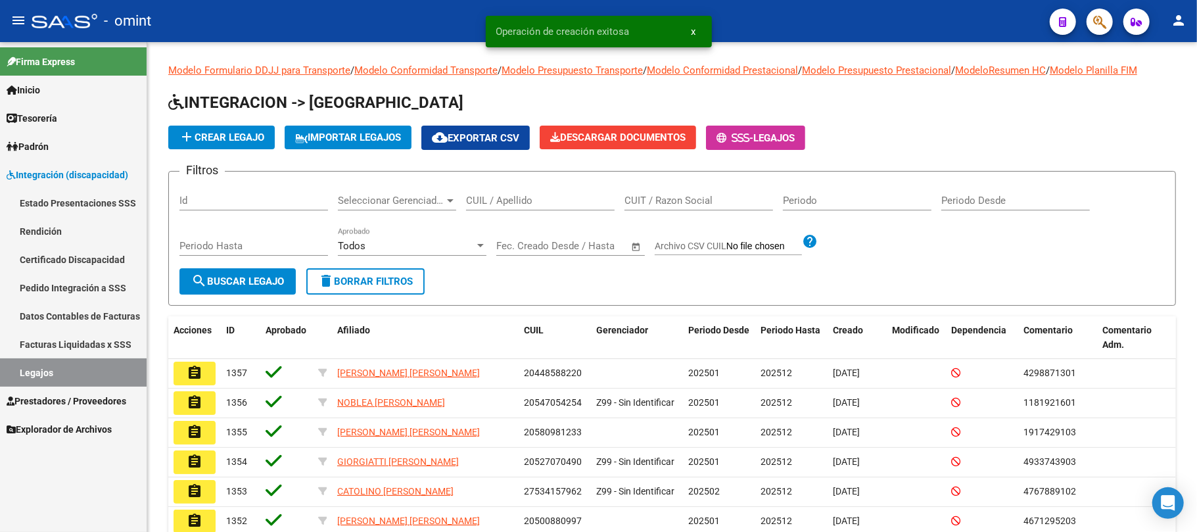
click at [66, 260] on link "Certificado Discapacidad" at bounding box center [73, 259] width 147 height 28
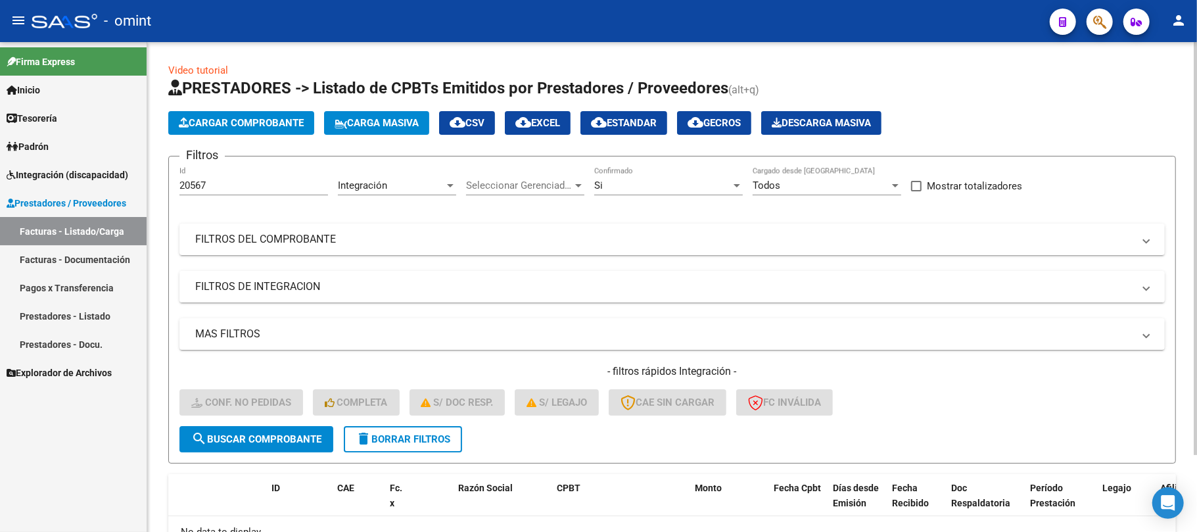
scroll to position [91, 0]
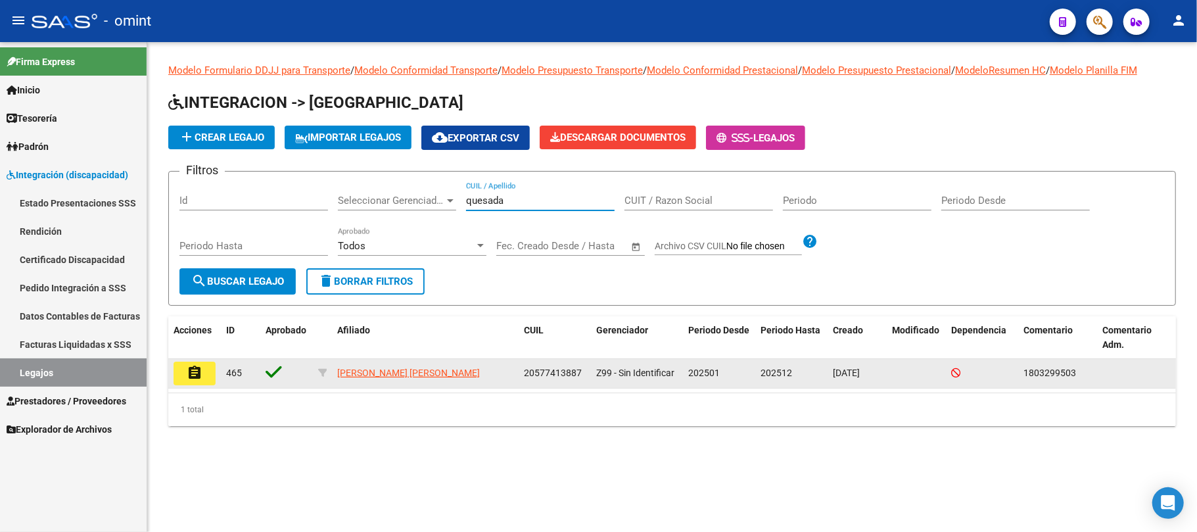
type input "quesada"
click at [184, 369] on button "assignment" at bounding box center [195, 374] width 42 height 24
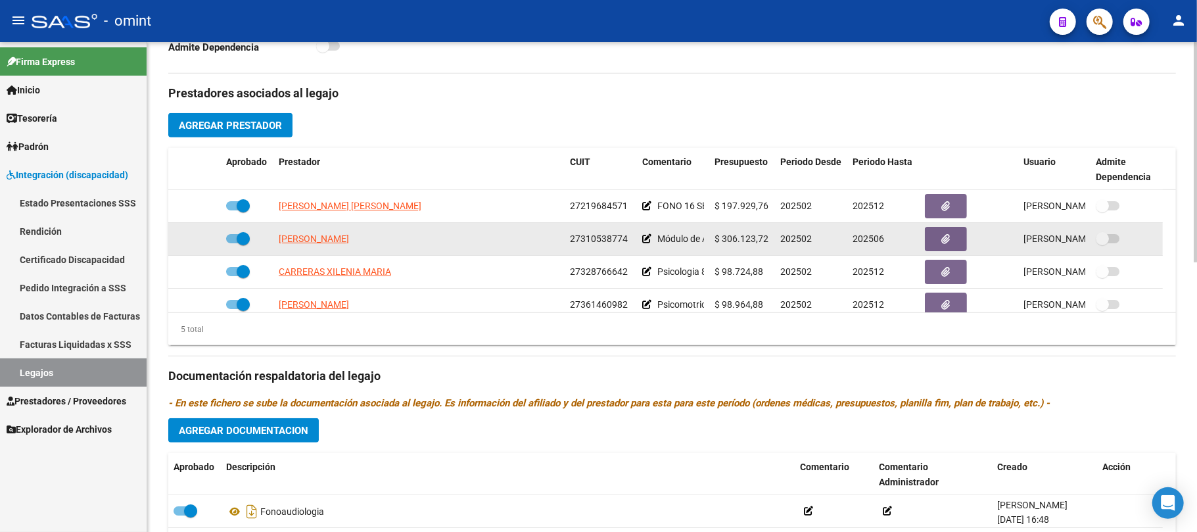
click at [235, 246] on label at bounding box center [238, 239] width 24 height 16
click at [233, 244] on input "checkbox" at bounding box center [232, 243] width 1 height 1
checkbox input "false"
click at [314, 243] on span "[PERSON_NAME]" at bounding box center [314, 238] width 70 height 11
type textarea "27310538774"
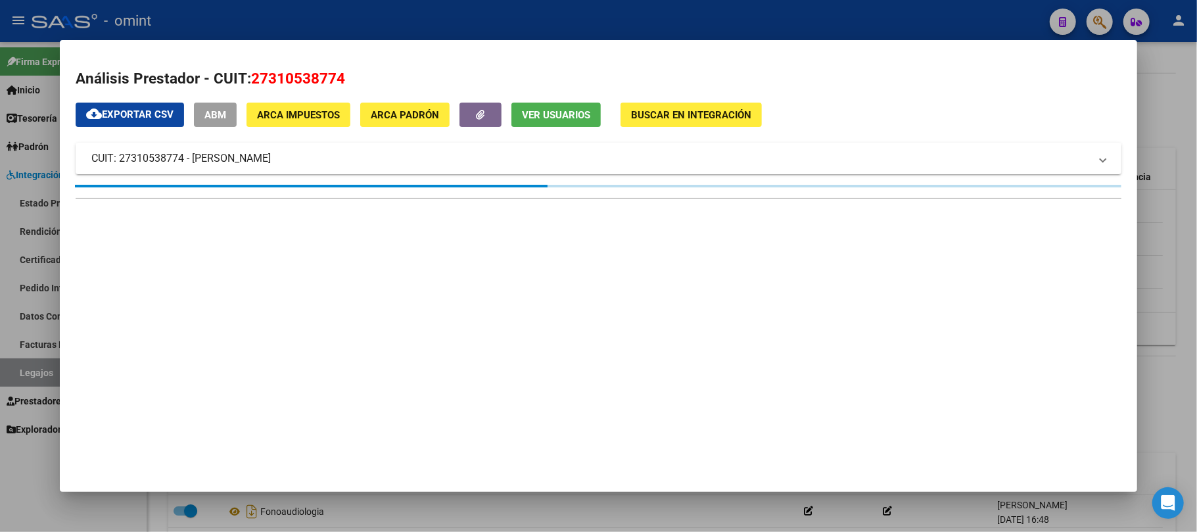
click at [347, 6] on div at bounding box center [598, 266] width 1197 height 532
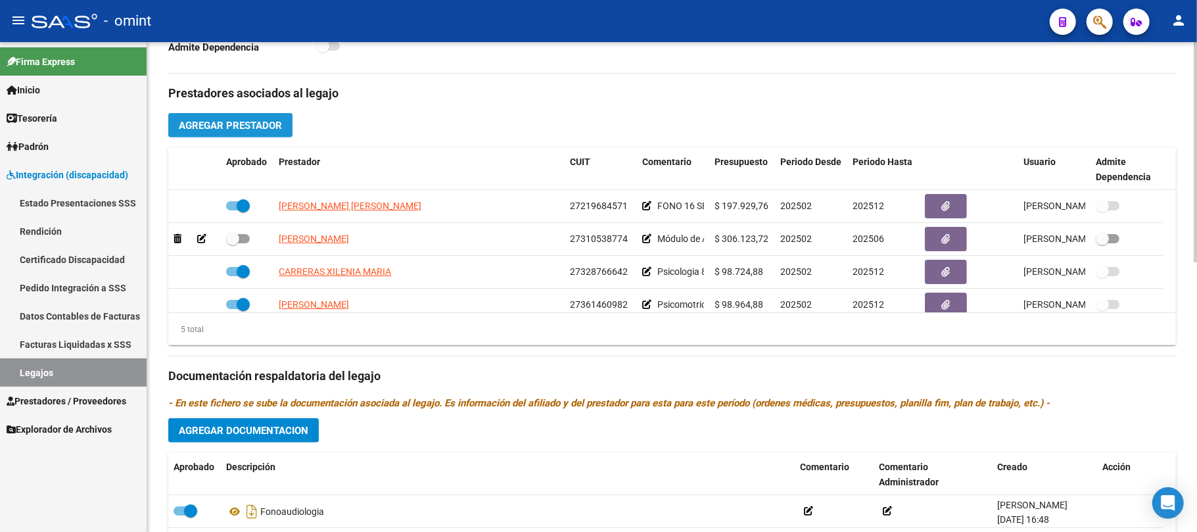
click at [242, 129] on span "Agregar Prestador" at bounding box center [230, 126] width 103 height 12
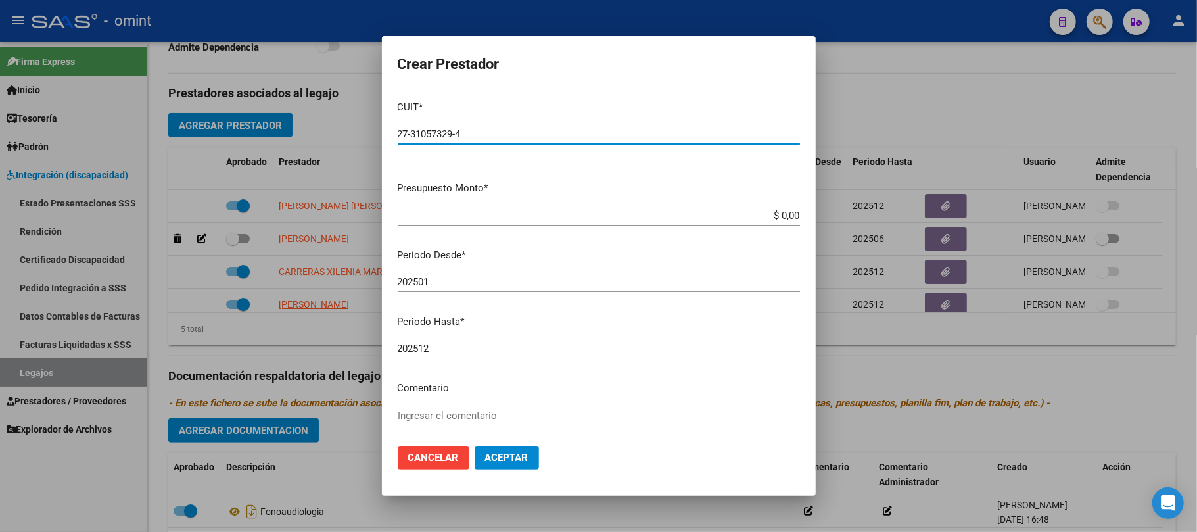
type input "27-31057329-4"
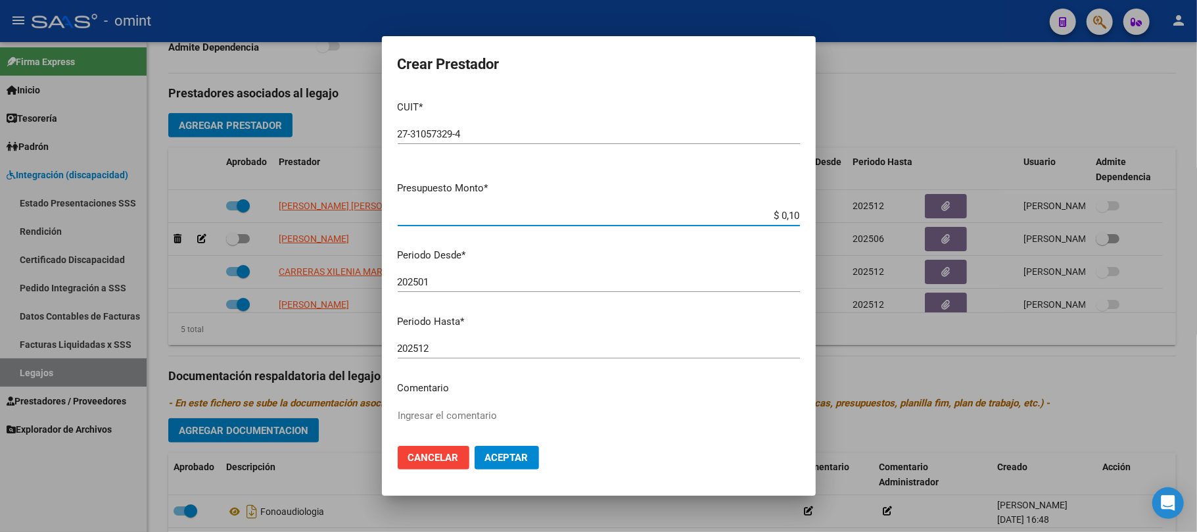
type input "$ 1,00"
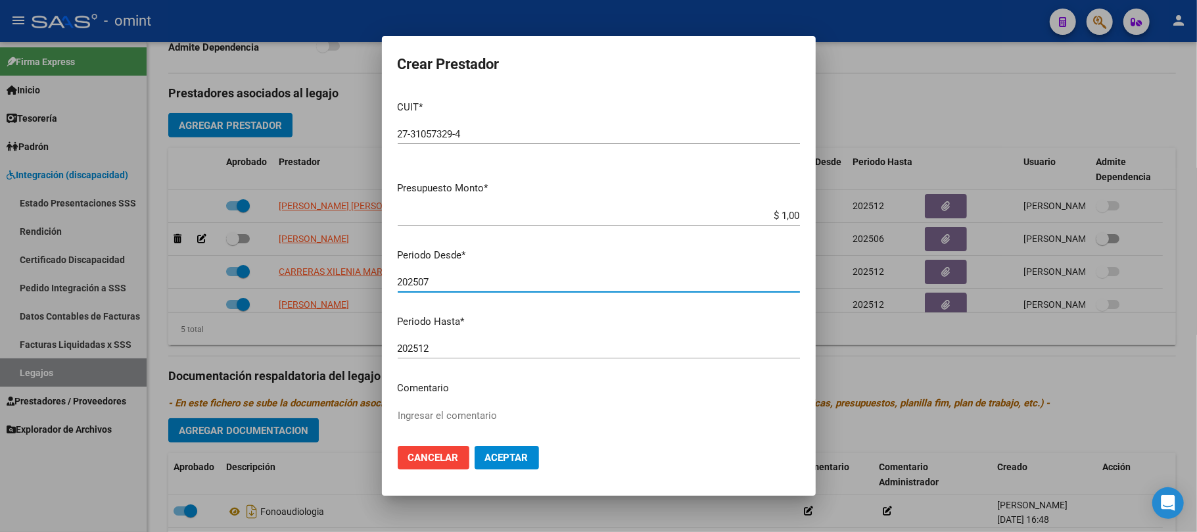
type input "202507"
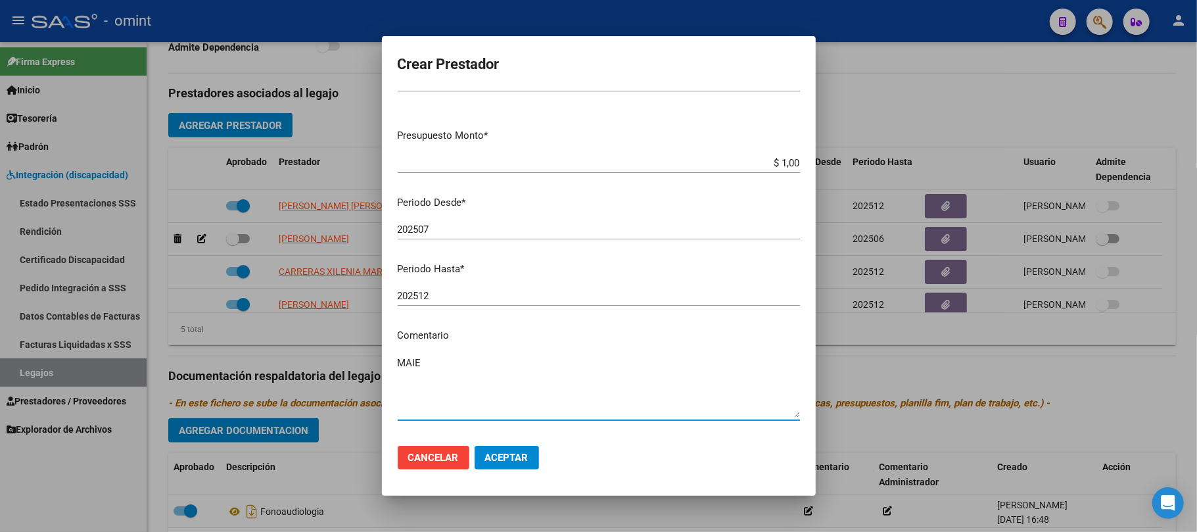
scroll to position [104, 0]
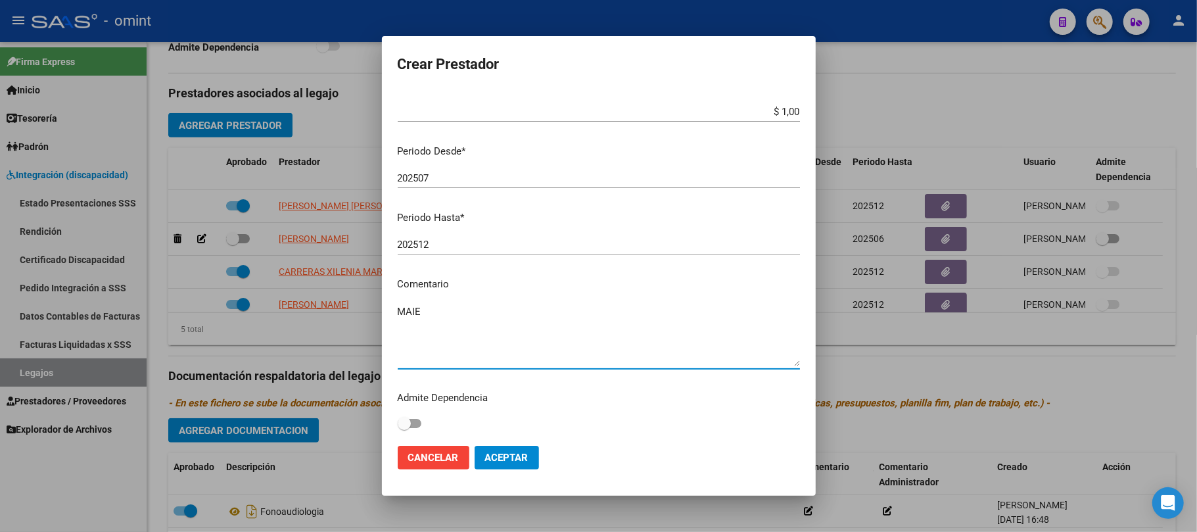
type textarea "MAIE"
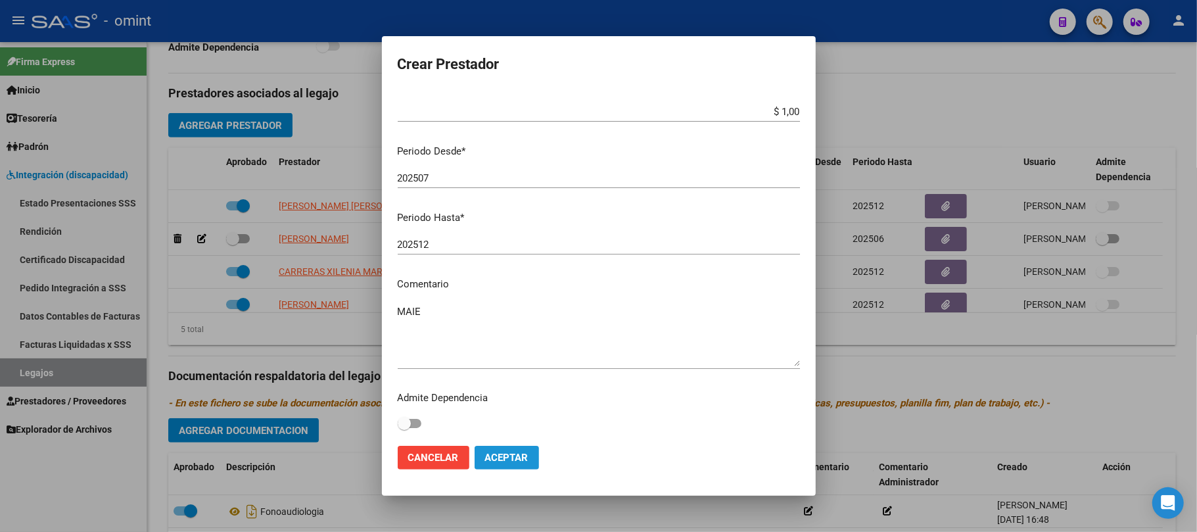
click at [517, 460] on span "Aceptar" at bounding box center [506, 458] width 43 height 12
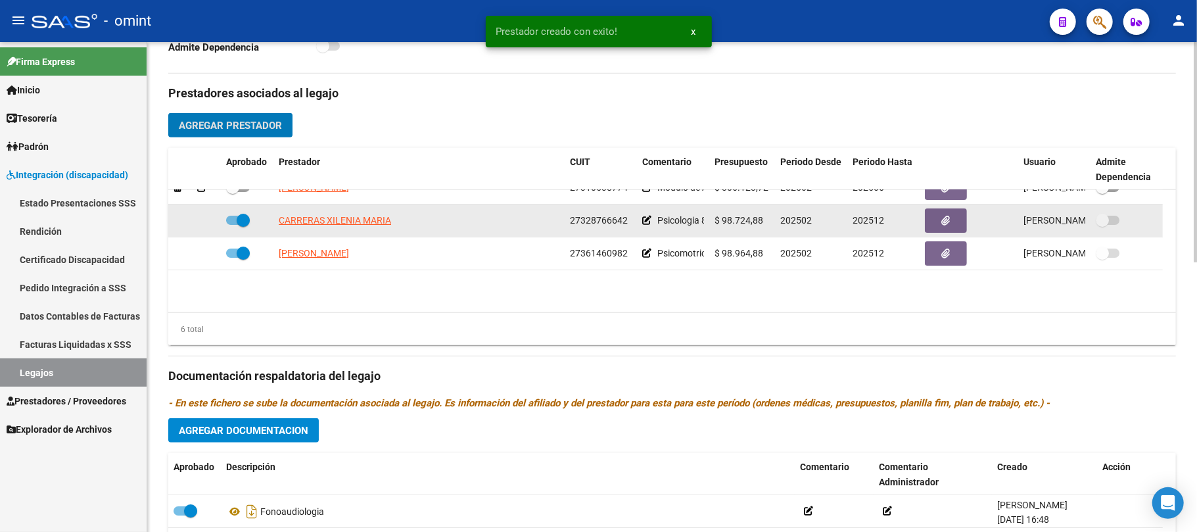
scroll to position [79, 0]
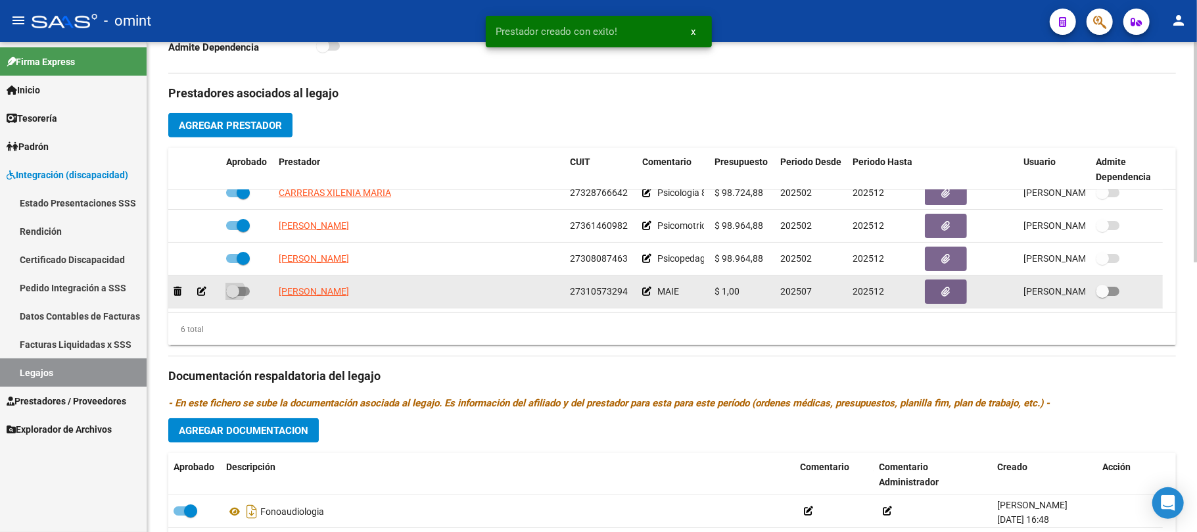
click at [241, 293] on span at bounding box center [238, 291] width 24 height 9
click at [233, 296] on input "checkbox" at bounding box center [232, 296] width 1 height 1
checkbox input "true"
click at [943, 292] on icon "button" at bounding box center [946, 292] width 9 height 10
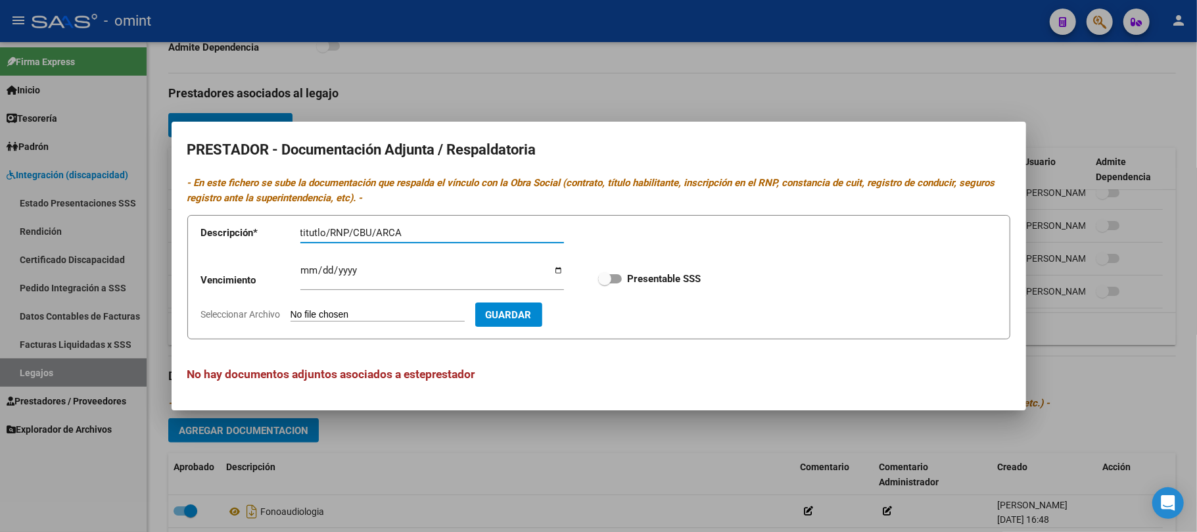
type input "titutlo/RNP/CBU/ARCA"
type input "[DATE]"
click at [590, 279] on div "Vencimiento [DATE] Ingresar vencimiento Presentable SSS" at bounding box center [598, 278] width 795 height 47
drag, startPoint x: 613, startPoint y: 279, endPoint x: 592, endPoint y: 297, distance: 28.0
click at [614, 279] on span at bounding box center [610, 278] width 24 height 9
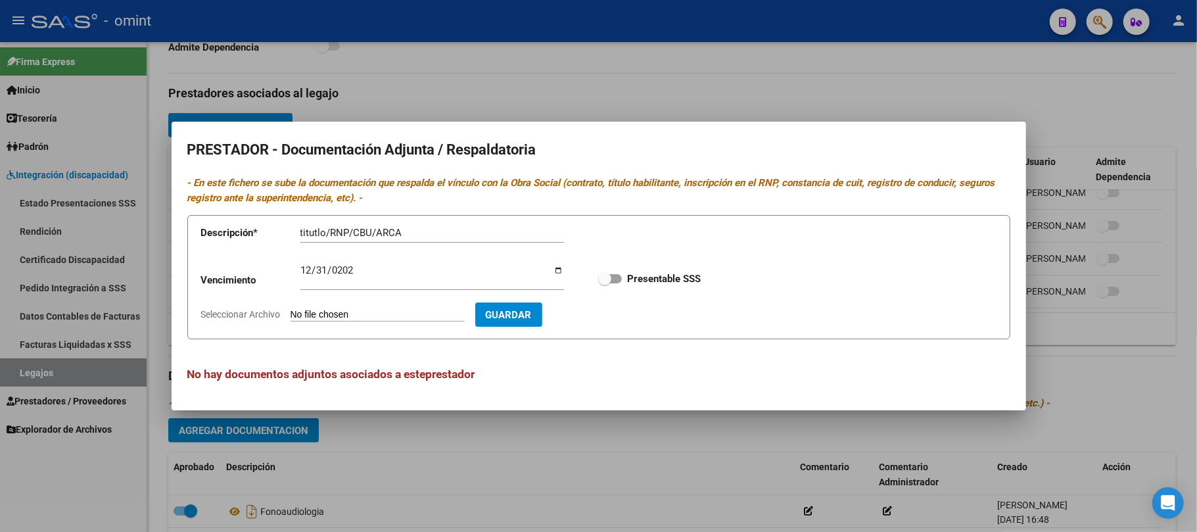
click at [605, 283] on input "Presentable SSS" at bounding box center [604, 283] width 1 height 1
checkbox input "true"
click at [383, 321] on input "Seleccionar Archivo" at bounding box center [378, 315] width 174 height 12
type input "C:\fakepath\maie - doc prestador.pdf"
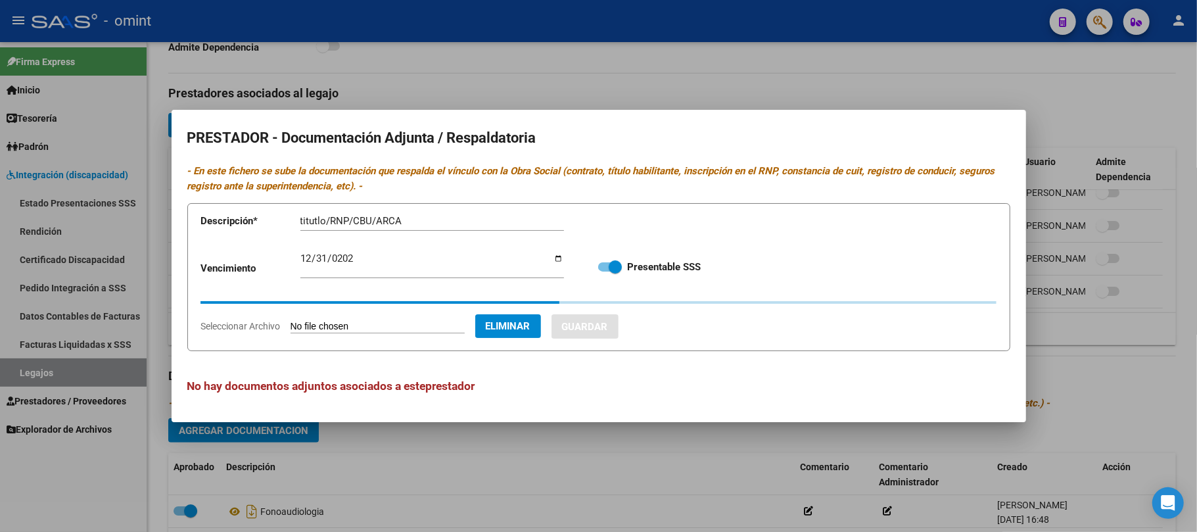
click at [345, 220] on input "titutlo/RNP/CBU/ARCA" at bounding box center [432, 221] width 264 height 12
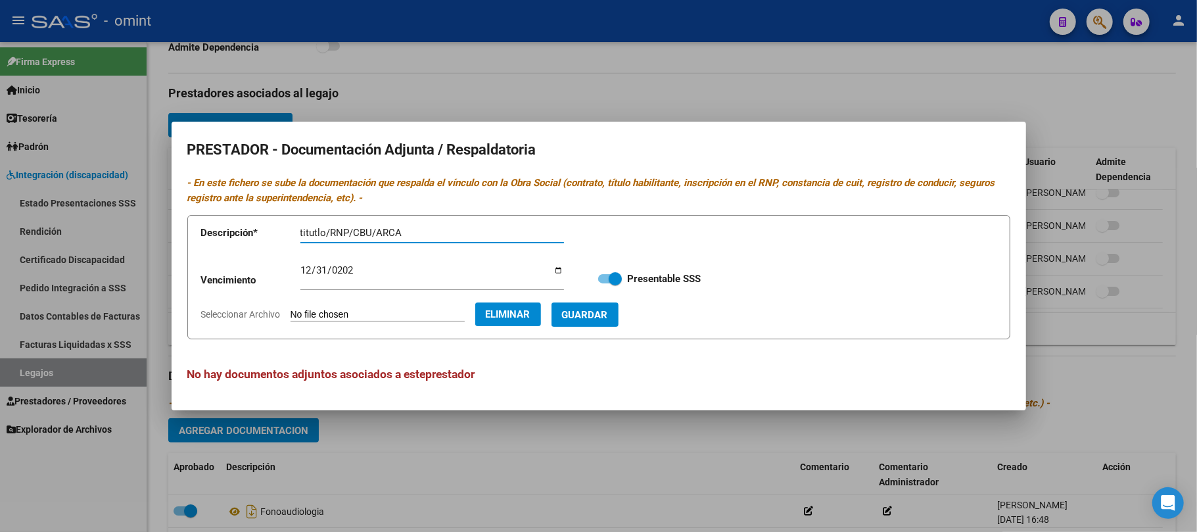
click at [345, 234] on input "titutlo/RNP/CBU/ARCA" at bounding box center [432, 233] width 264 height 12
click at [350, 232] on input "titutlo/RNP/CBU/ARCA" at bounding box center [432, 233] width 264 height 12
type input "titutlo/CBU/ARCA"
click at [608, 316] on span "Guardar" at bounding box center [585, 315] width 46 height 12
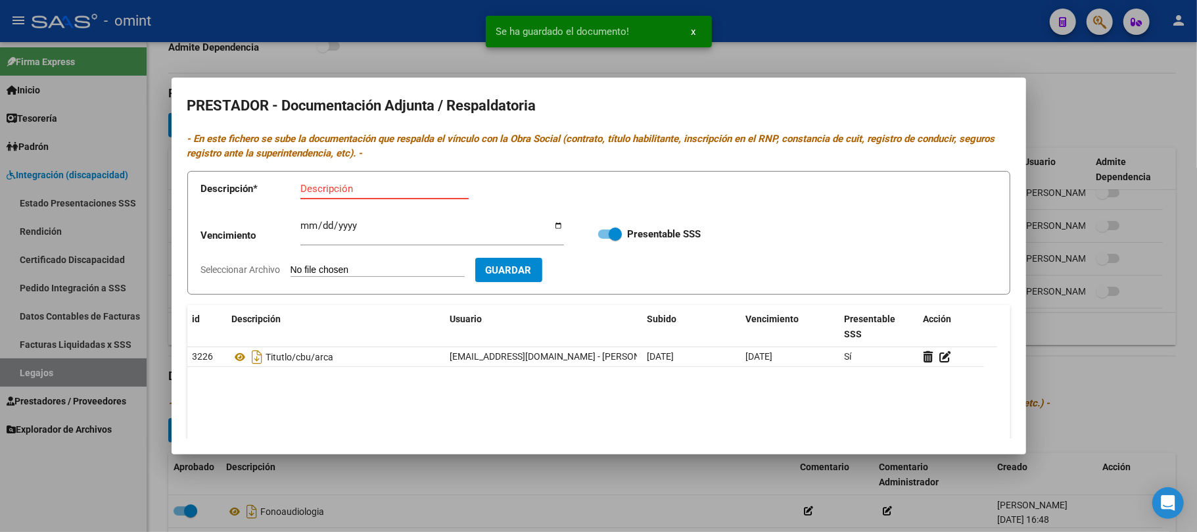
drag, startPoint x: 319, startPoint y: 192, endPoint x: 326, endPoint y: 191, distance: 6.7
click at [321, 191] on input "Descripción" at bounding box center [384, 189] width 168 height 12
type input "rnp"
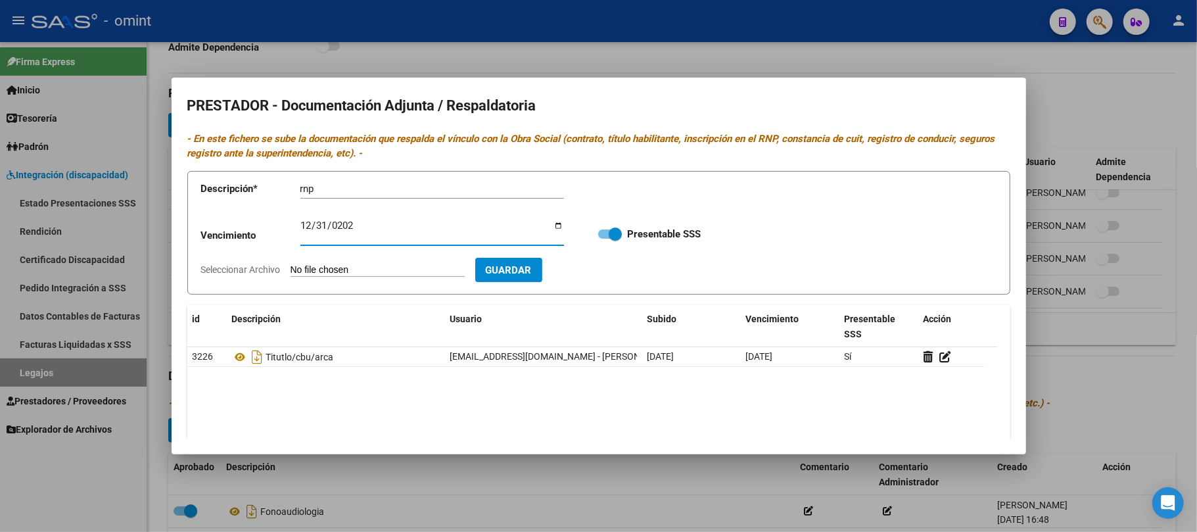
type input "[DATE]"
click at [398, 271] on input "Seleccionar Archivo" at bounding box center [378, 270] width 174 height 12
type input "C:\fakepath\rnp.jpg"
click at [607, 274] on span "Guardar" at bounding box center [585, 270] width 46 height 12
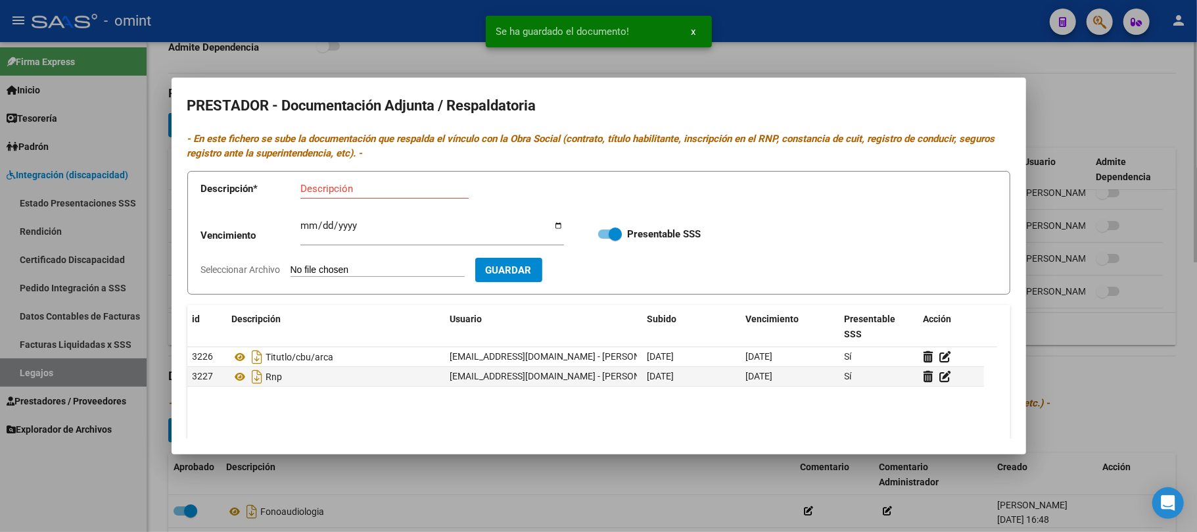
click at [374, 46] on div at bounding box center [598, 266] width 1197 height 532
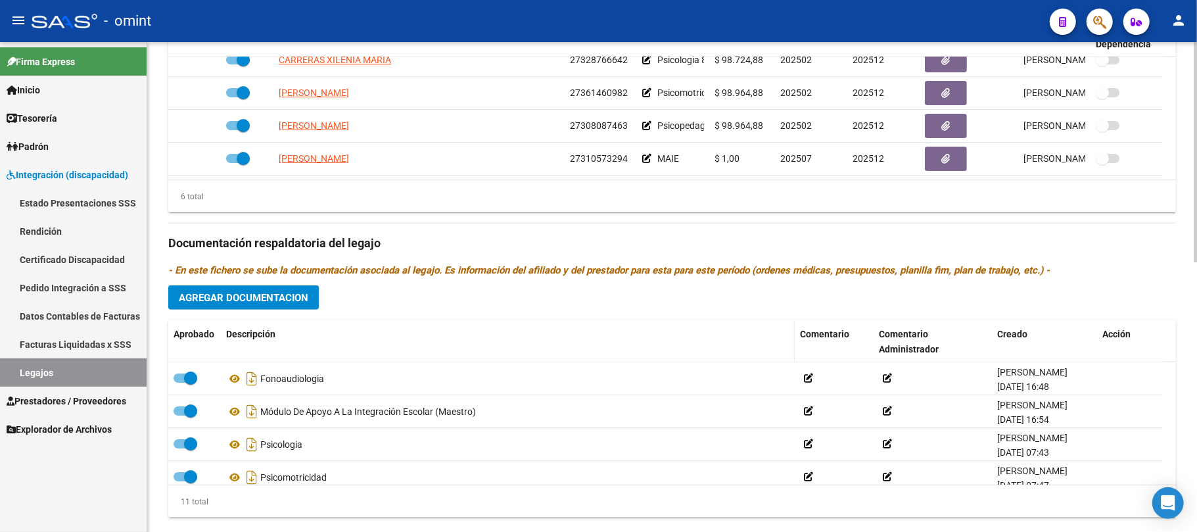
scroll to position [600, 0]
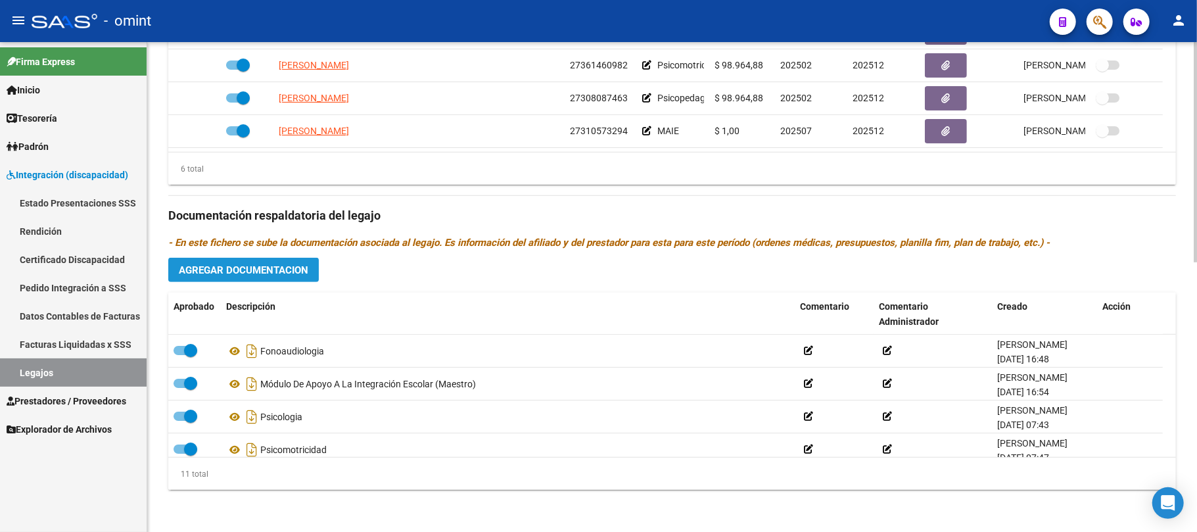
click at [260, 269] on span "Agregar Documentacion" at bounding box center [244, 270] width 130 height 12
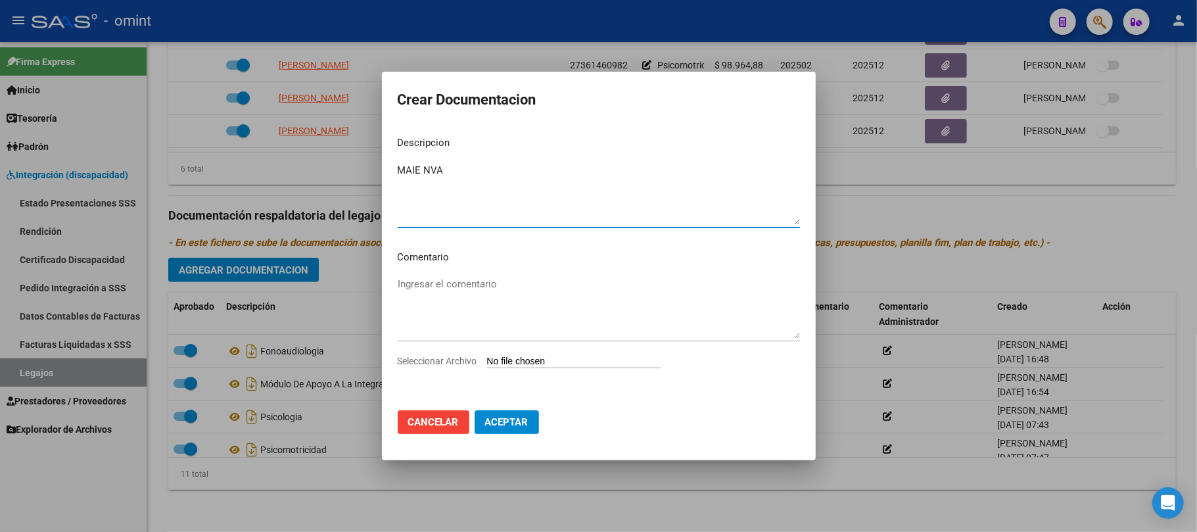
type textarea "MAIE NVA"
click at [531, 358] on input "Seleccionar Archivo" at bounding box center [574, 362] width 174 height 12
type input "C:\fakepath\maie - doc prestacion.pdf"
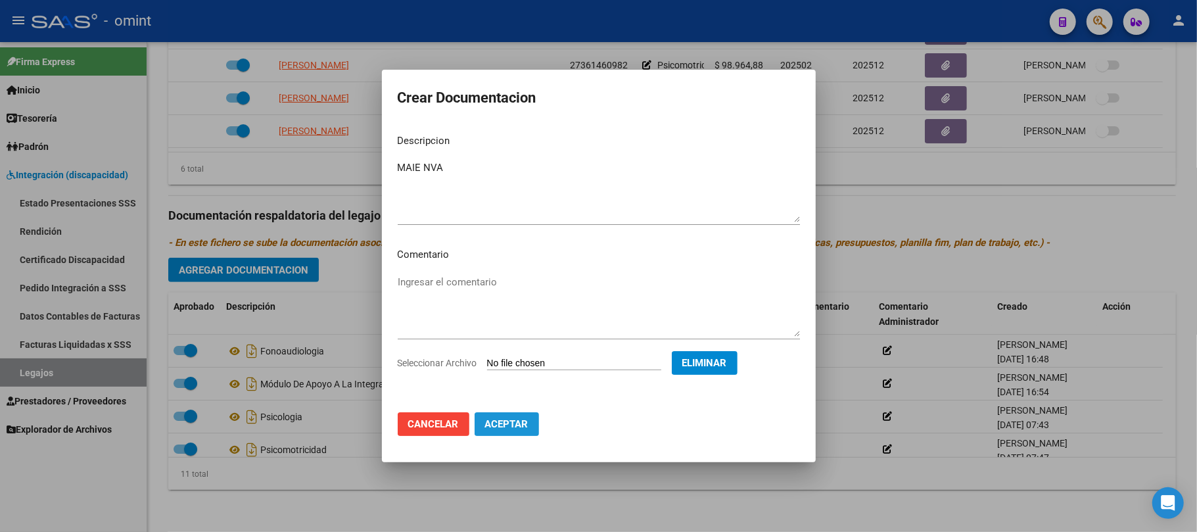
click at [498, 433] on button "Aceptar" at bounding box center [507, 424] width 64 height 24
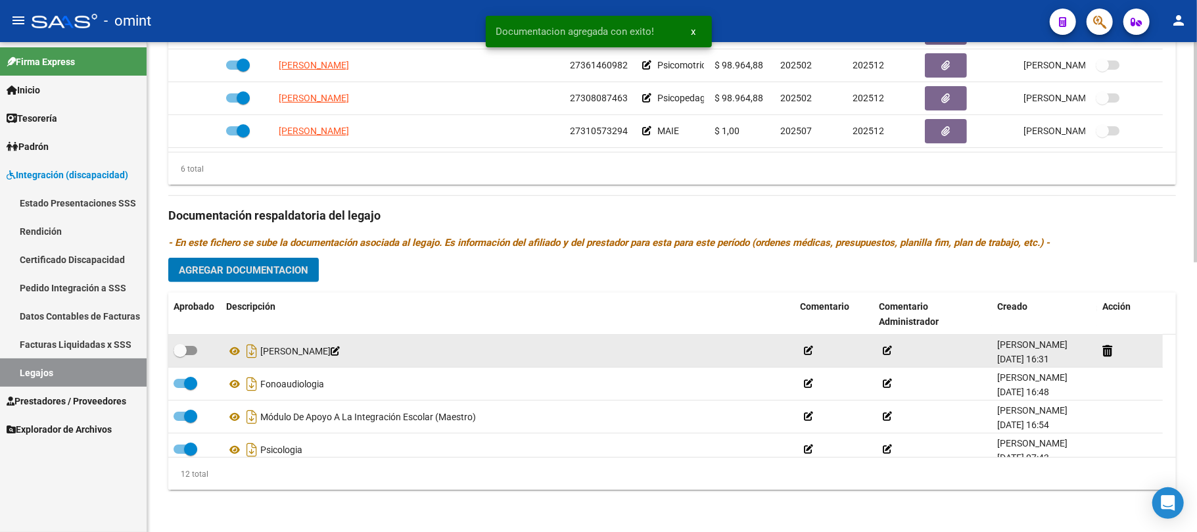
click at [182, 346] on span at bounding box center [180, 350] width 13 height 13
click at [180, 355] on input "checkbox" at bounding box center [179, 355] width 1 height 1
checkbox input "true"
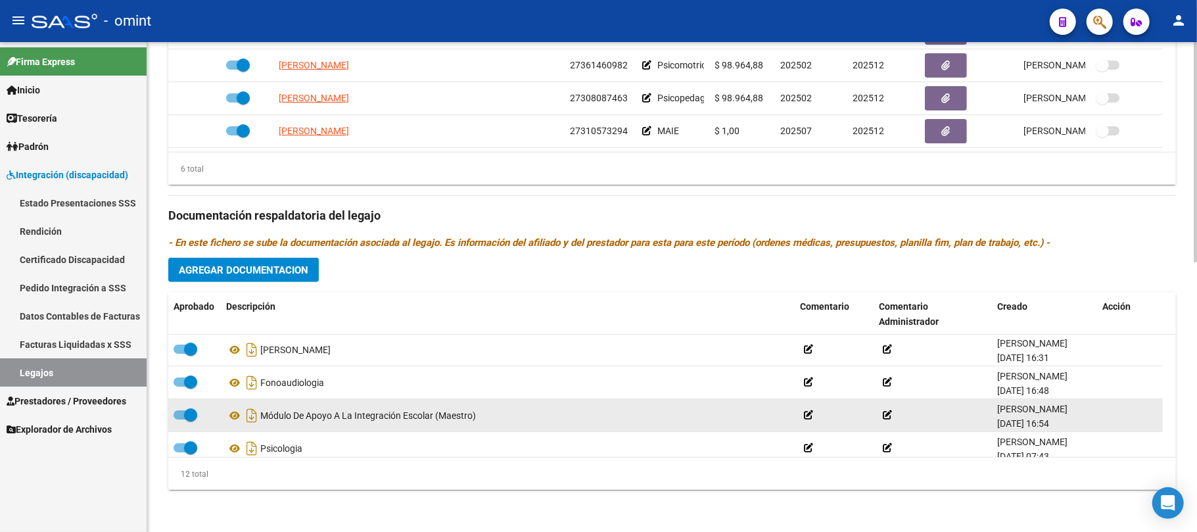
scroll to position [0, 0]
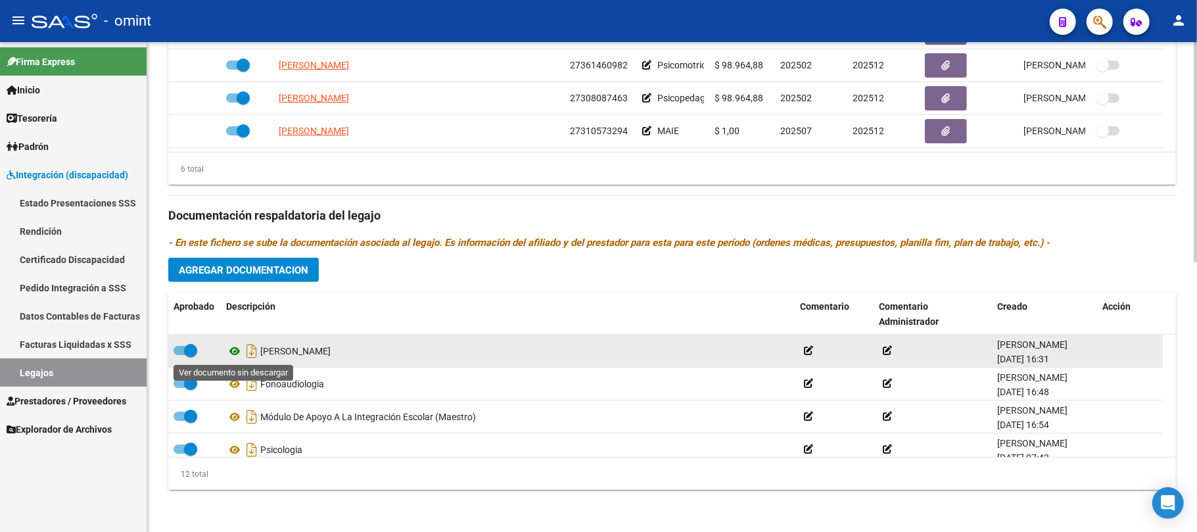
click at [237, 348] on icon at bounding box center [234, 351] width 17 height 16
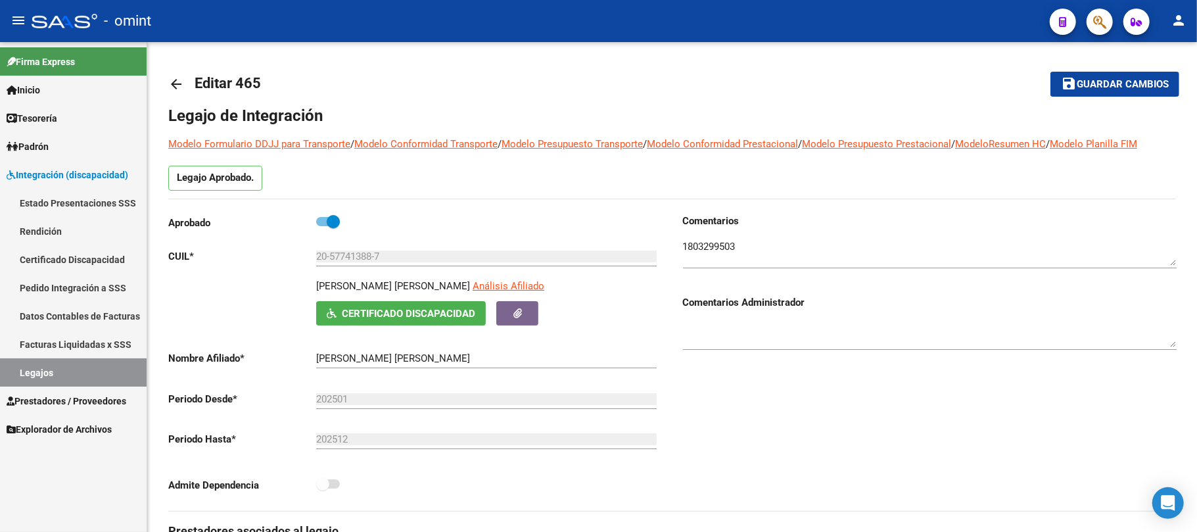
click at [185, 78] on link "arrow_back" at bounding box center [181, 83] width 26 height 31
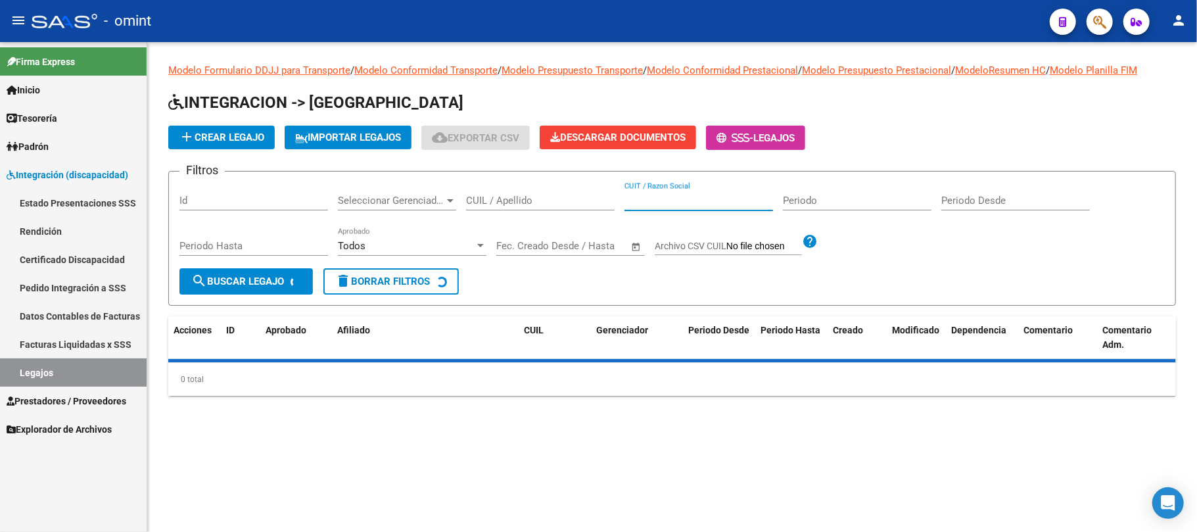
drag, startPoint x: 632, startPoint y: 198, endPoint x: 492, endPoint y: 216, distance: 141.2
click at [631, 198] on input "CUIT / Razon Social" at bounding box center [699, 201] width 149 height 12
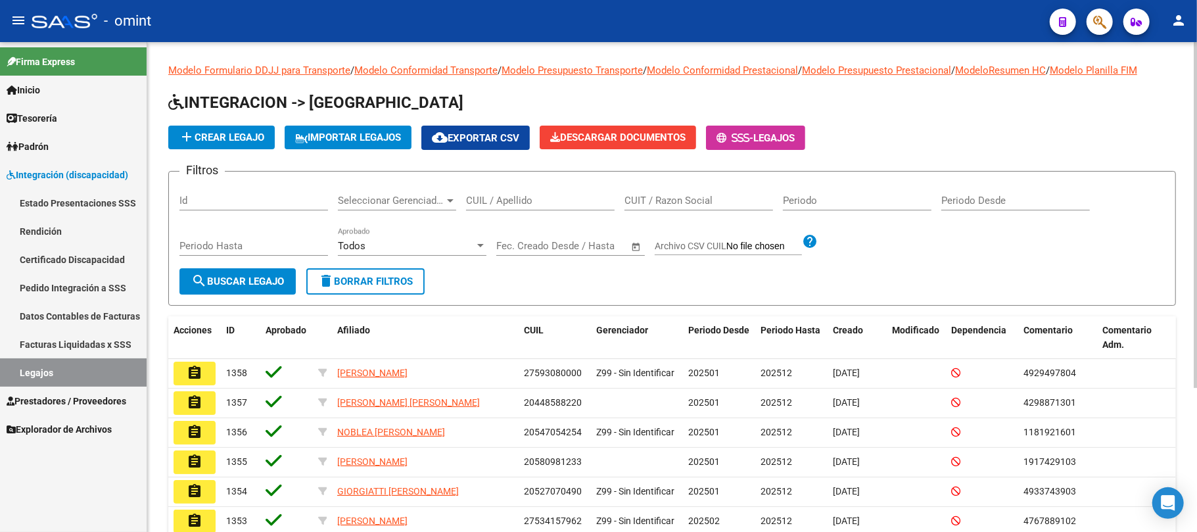
click at [492, 214] on div "CUIL / Apellido" at bounding box center [540, 202] width 149 height 41
click at [498, 204] on input "CUIL / Apellido" at bounding box center [540, 201] width 149 height 12
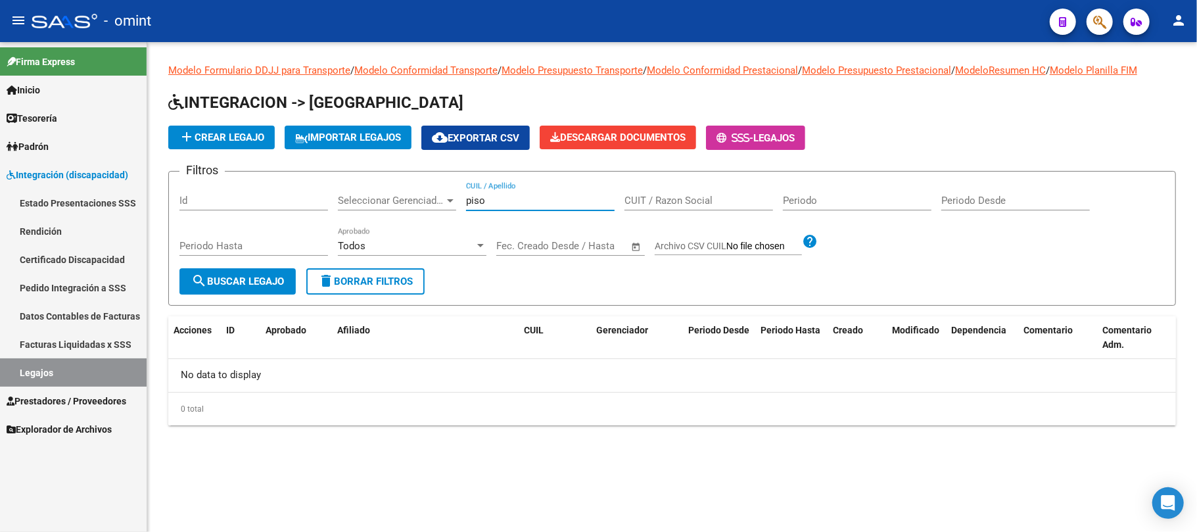
type input "piso"
click at [371, 281] on span "delete Borrar Filtros" at bounding box center [365, 281] width 95 height 12
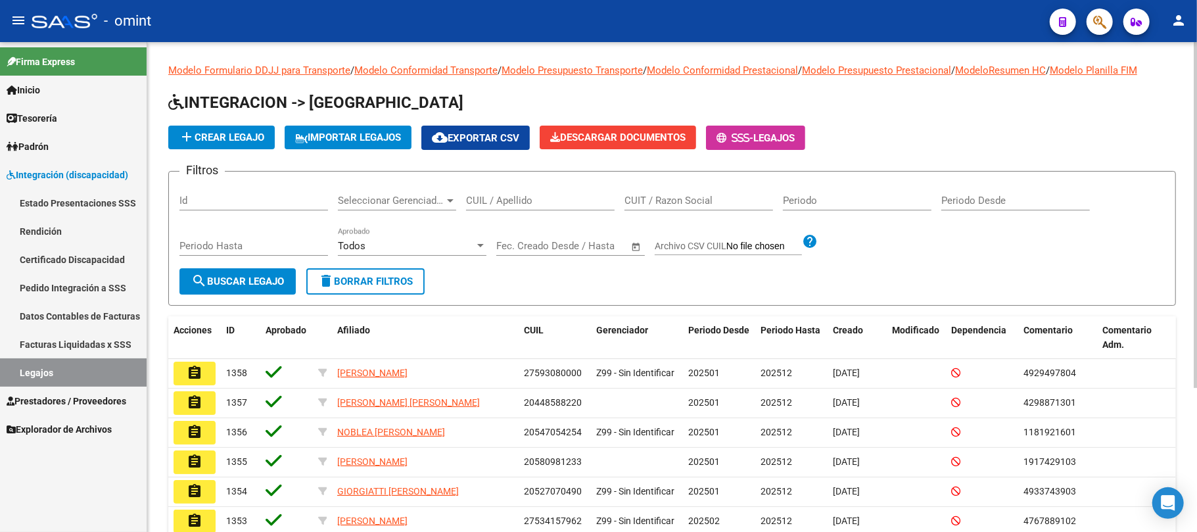
click at [497, 197] on input "CUIL / Apellido" at bounding box center [540, 201] width 149 height 12
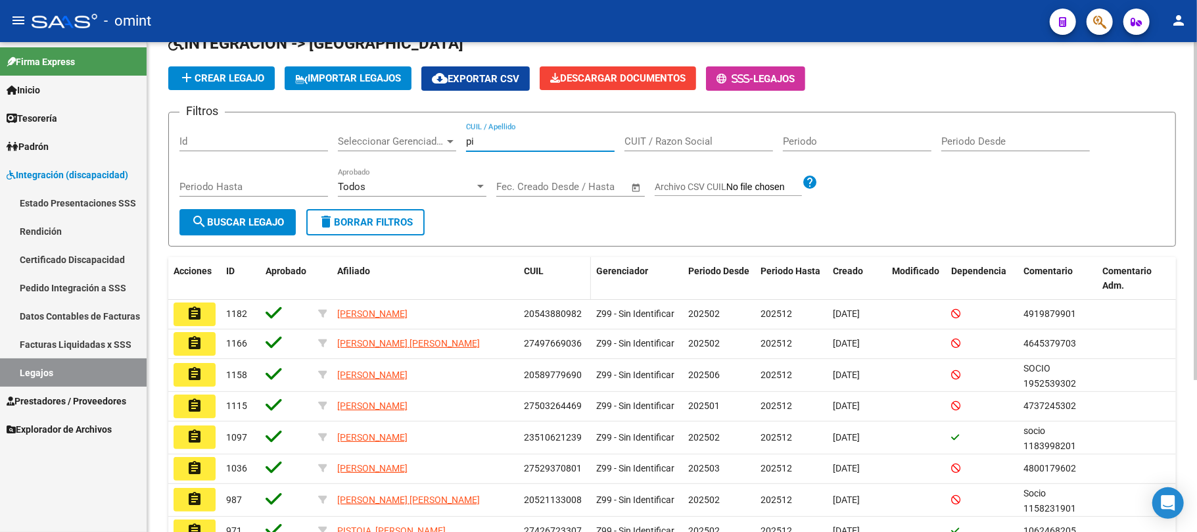
scroll to position [175, 0]
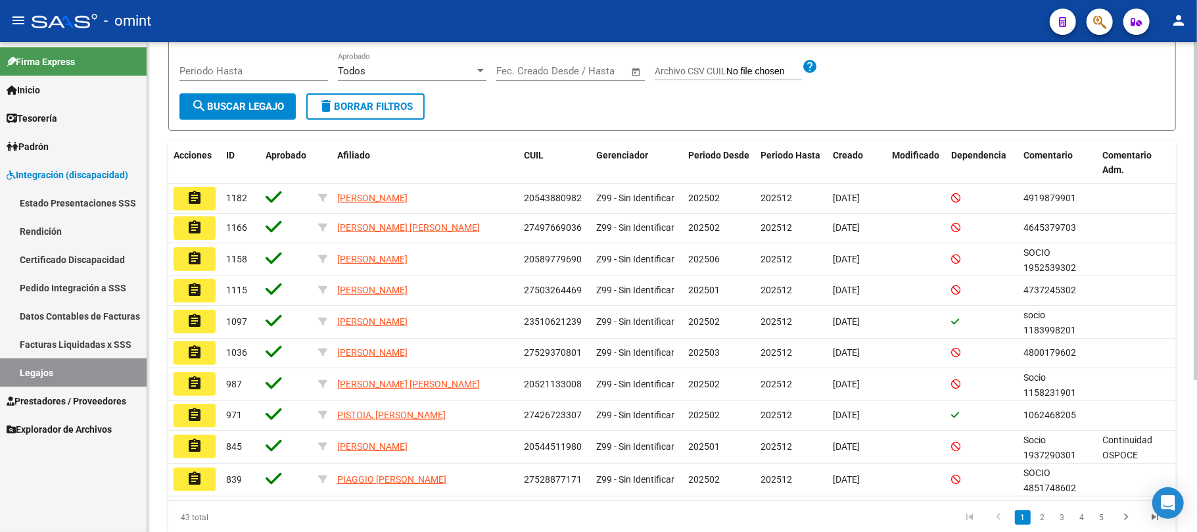
type input "pi"
